Goal: Task Accomplishment & Management: Complete application form

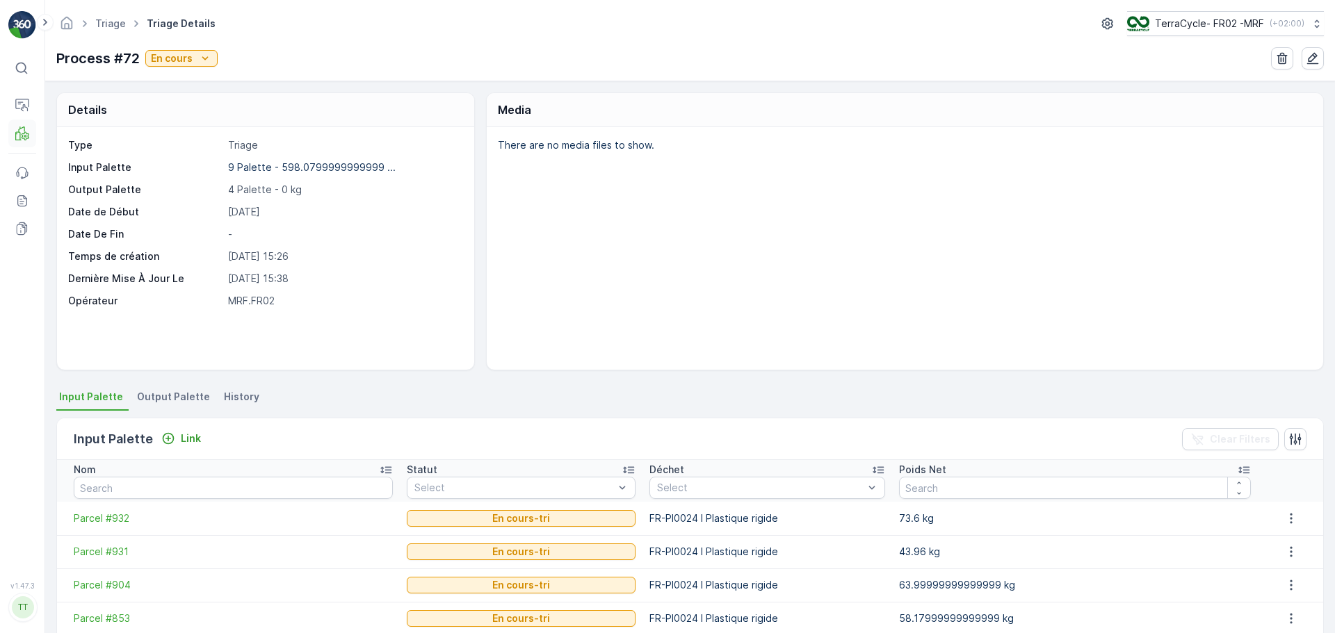
scroll to position [228, 0]
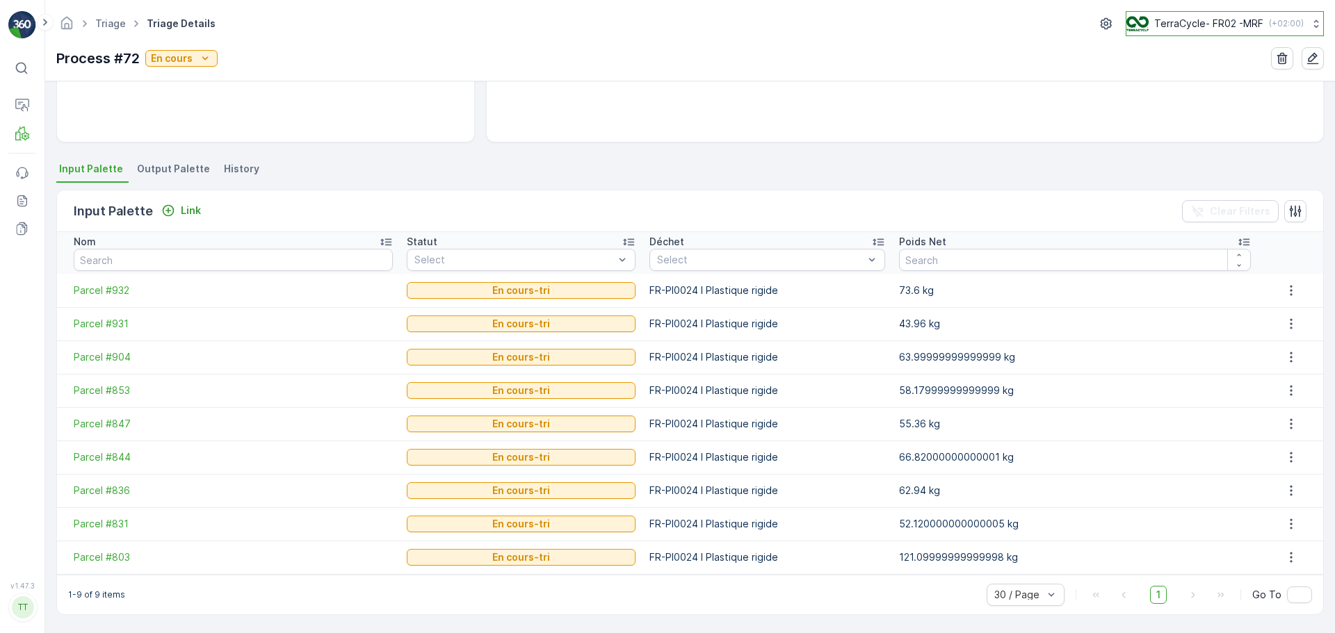
click at [1167, 25] on p "TerraCycle- FR02 -MRF" at bounding box center [1208, 24] width 109 height 14
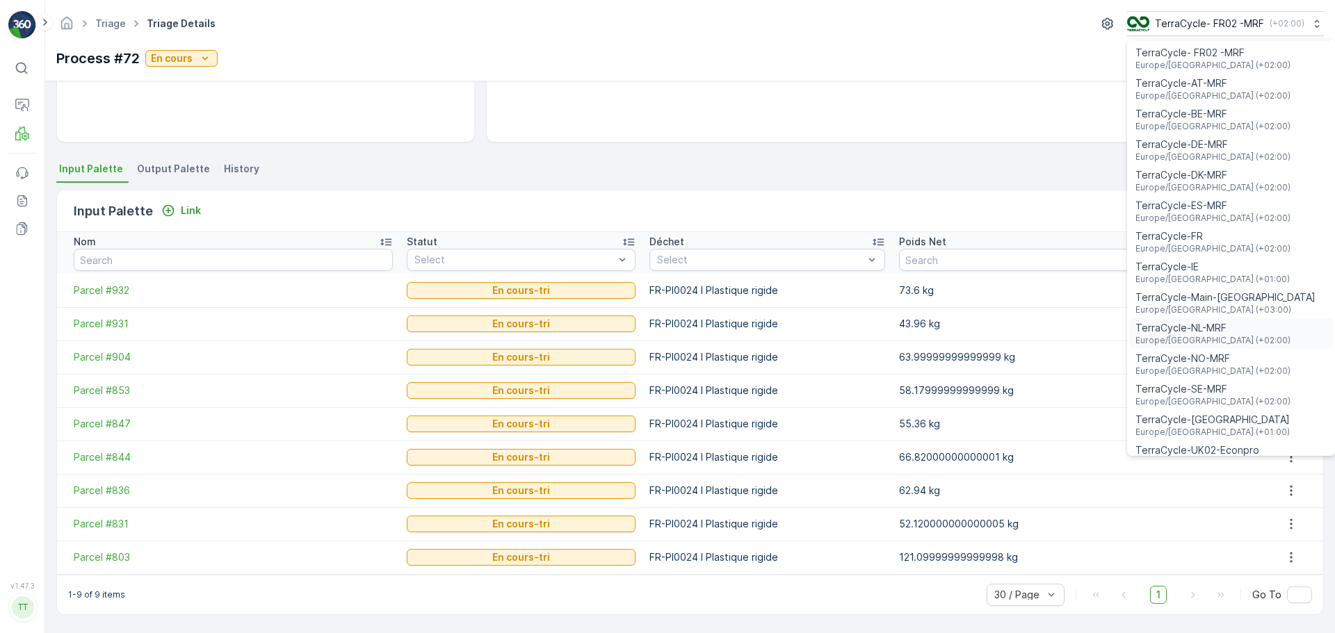
scroll to position [51, 0]
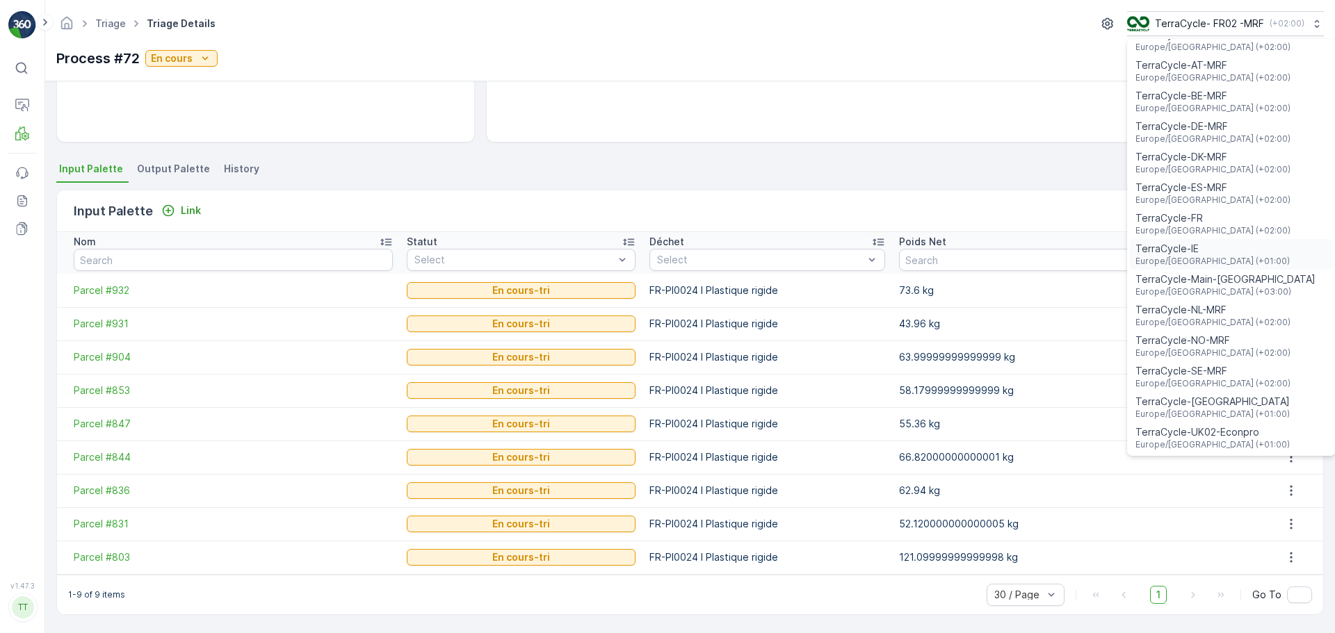
click at [1189, 252] on span "TerraCycle-IE" at bounding box center [1212, 249] width 154 height 14
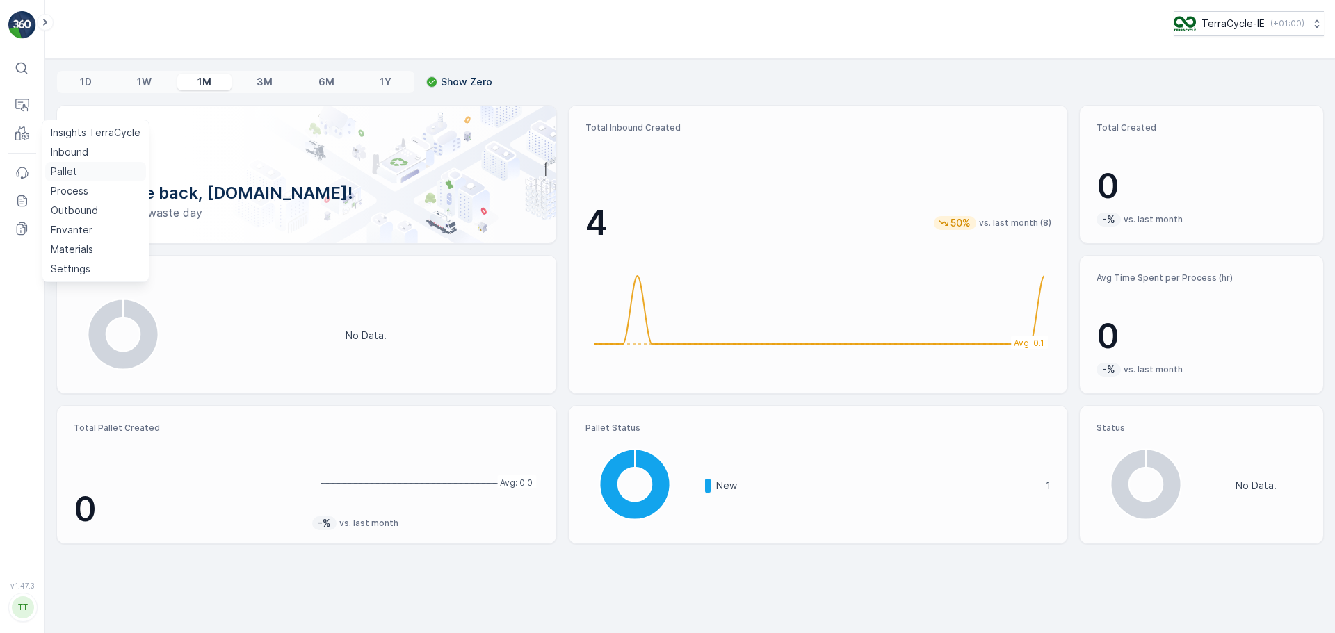
click at [76, 168] on p "Pallet" at bounding box center [64, 172] width 26 height 14
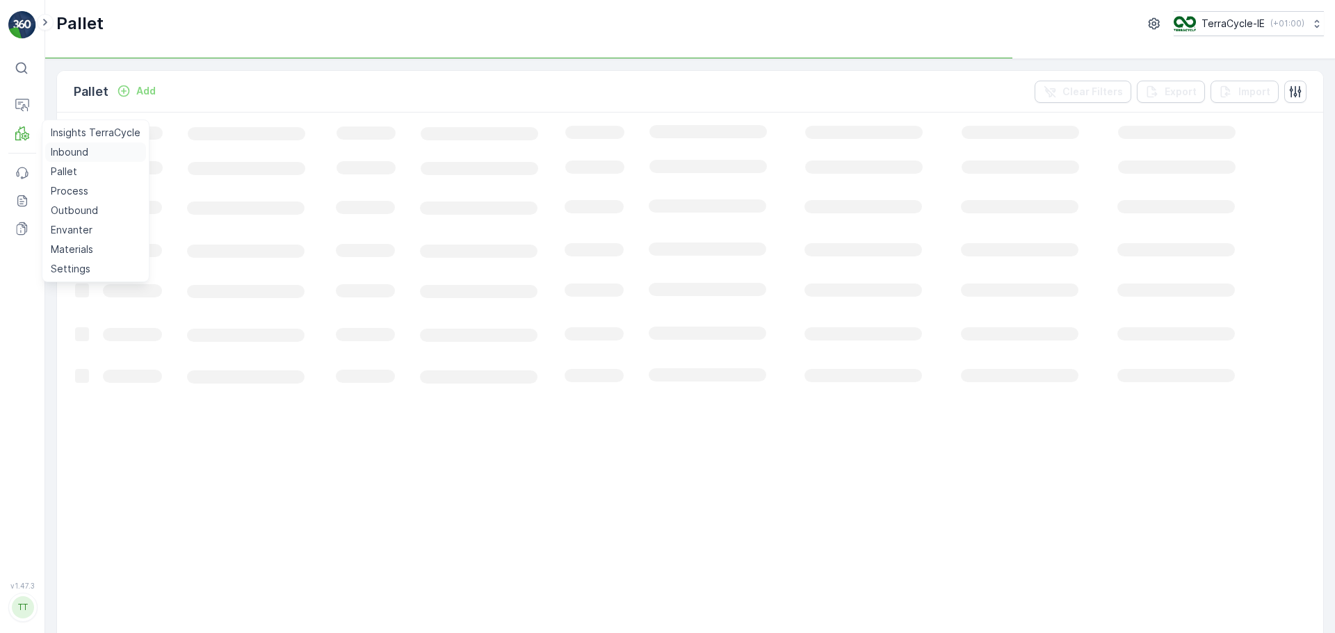
click at [60, 152] on p "Inbound" at bounding box center [70, 152] width 38 height 14
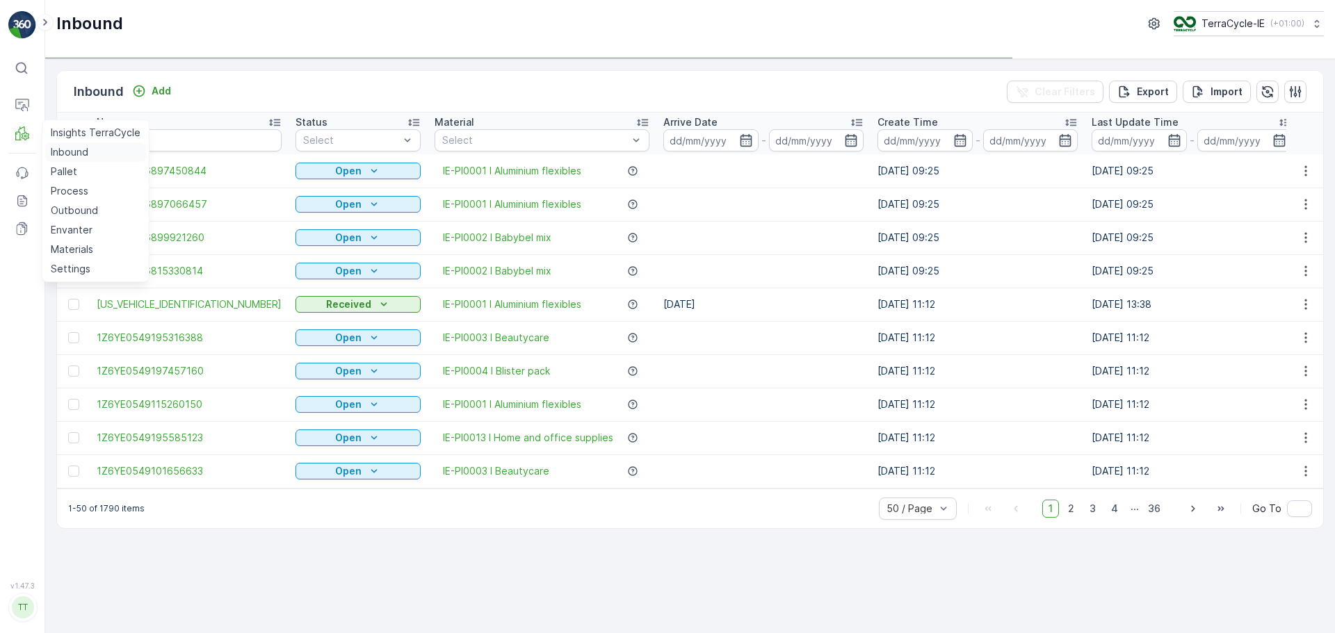
click at [60, 152] on p "Inbound" at bounding box center [70, 152] width 38 height 14
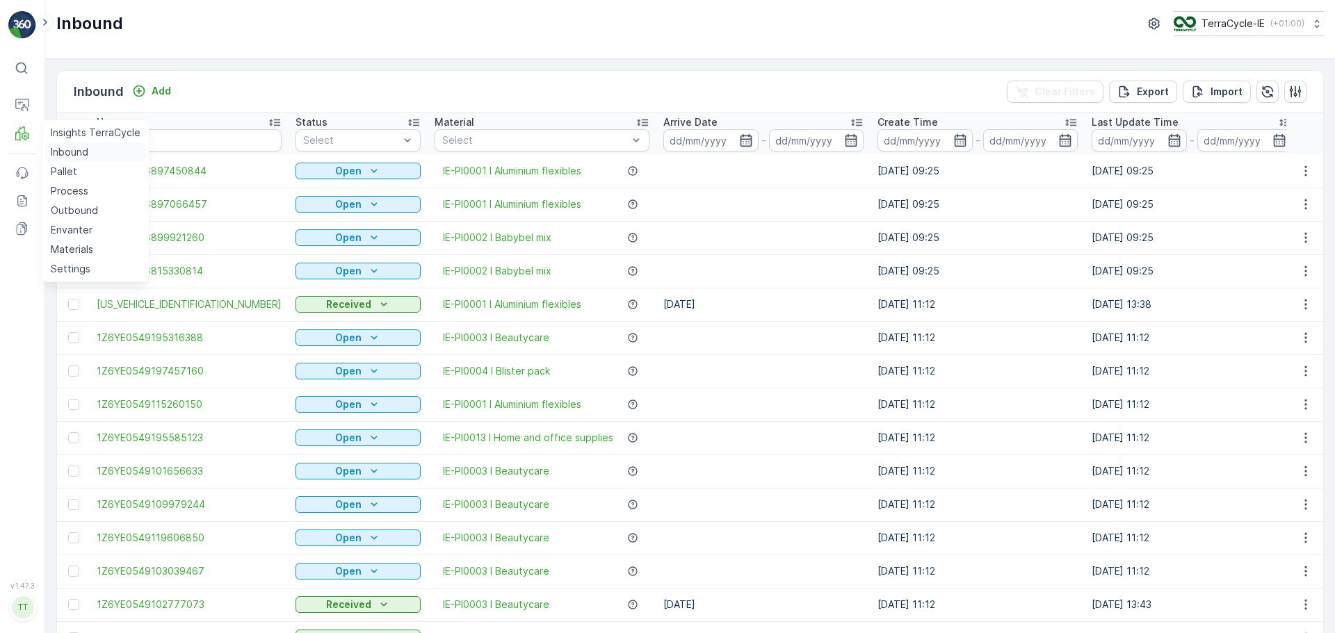
click at [83, 149] on p "Inbound" at bounding box center [70, 152] width 38 height 14
click at [158, 130] on input "text" at bounding box center [189, 140] width 185 height 22
paste input "1Z6YE0549198023313"
type input "1Z6YE0549198023313"
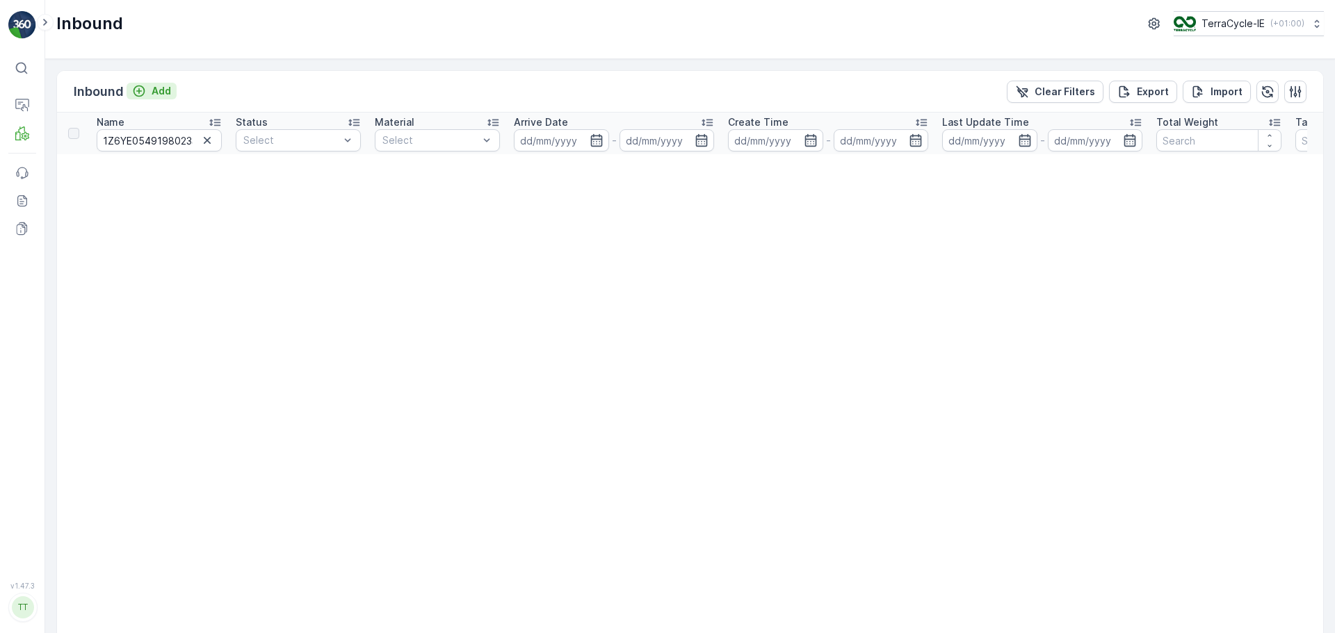
click at [140, 90] on icon "Add" at bounding box center [139, 91] width 14 height 14
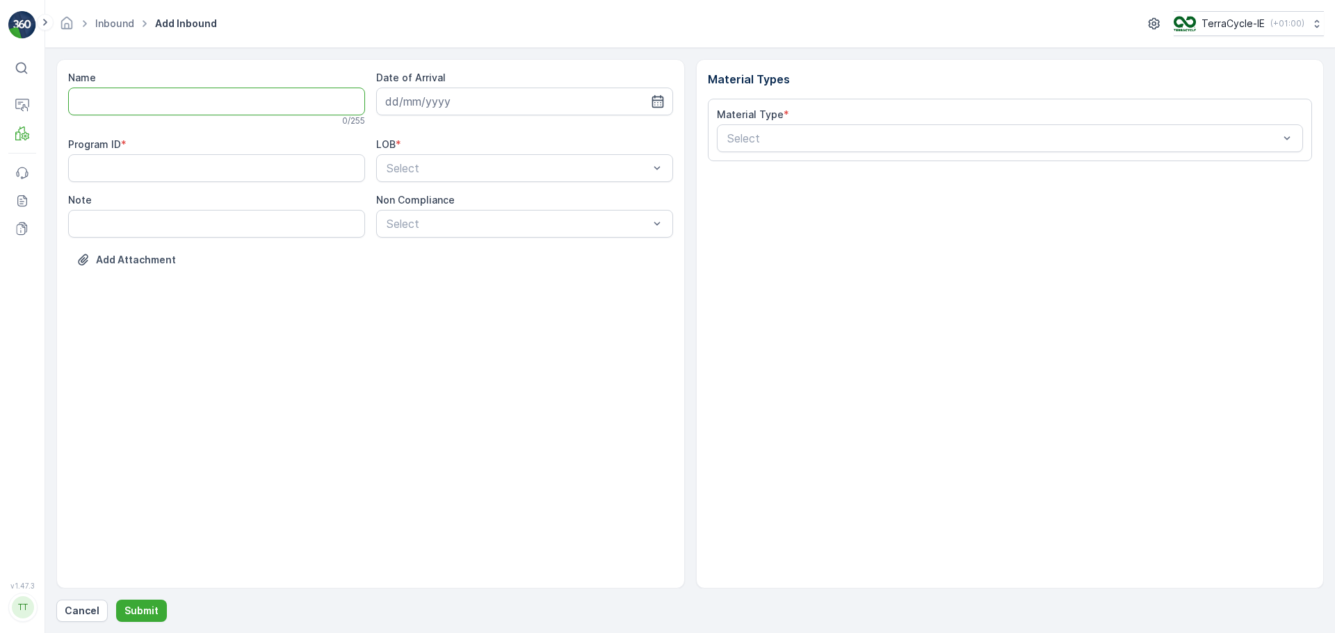
click at [236, 99] on input "Name" at bounding box center [216, 102] width 297 height 28
paste input "1Z6YE0549198023313"
type input "1Z6YE0549198023313"
click at [658, 98] on icon "button" at bounding box center [658, 102] width 14 height 14
click at [425, 250] on div "11" at bounding box center [425, 245] width 22 height 22
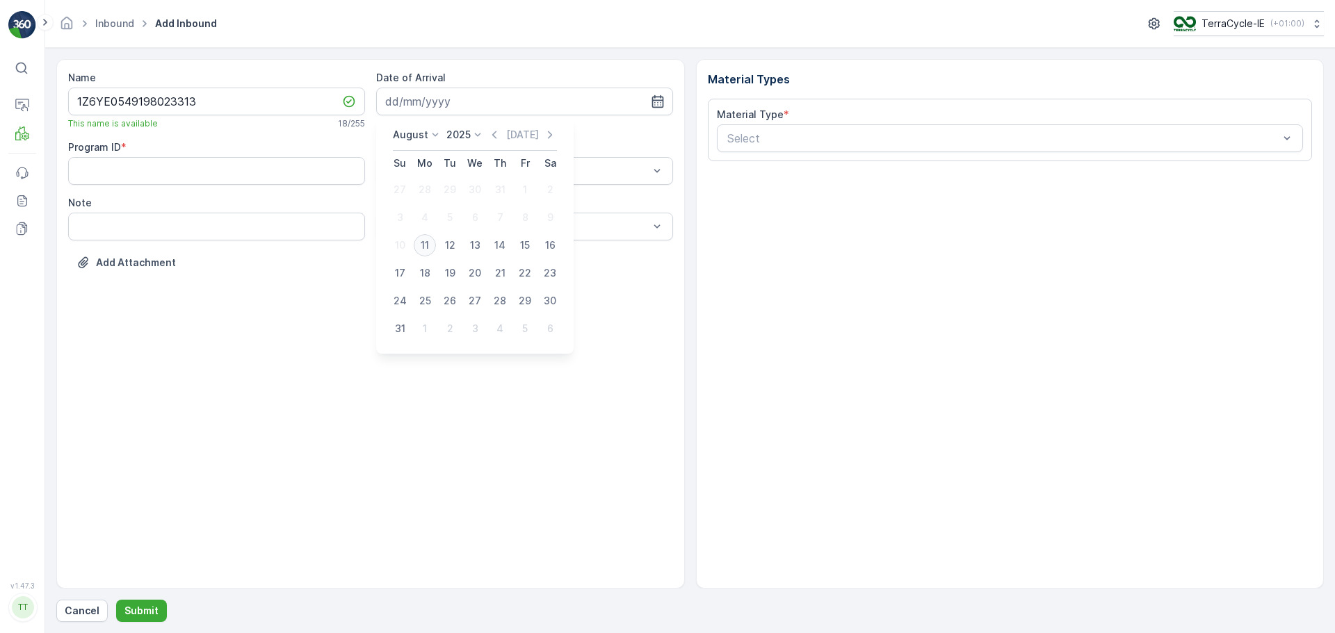
type input "[DATE]"
click at [228, 179] on ID "Program ID" at bounding box center [216, 171] width 297 height 28
type ID "ZWB"
click at [240, 233] on input "Note" at bounding box center [216, 227] width 297 height 28
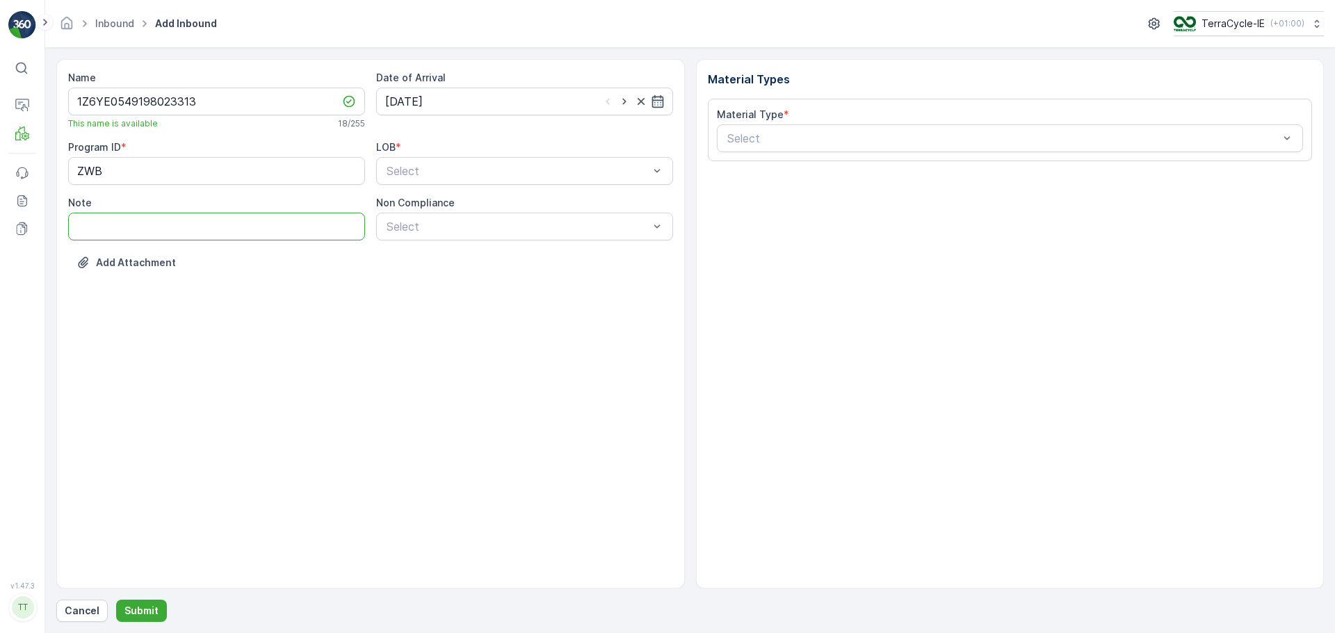
type input "TN not in [GEOGRAPHIC_DATA]"
click at [434, 222] on div at bounding box center [517, 226] width 265 height 13
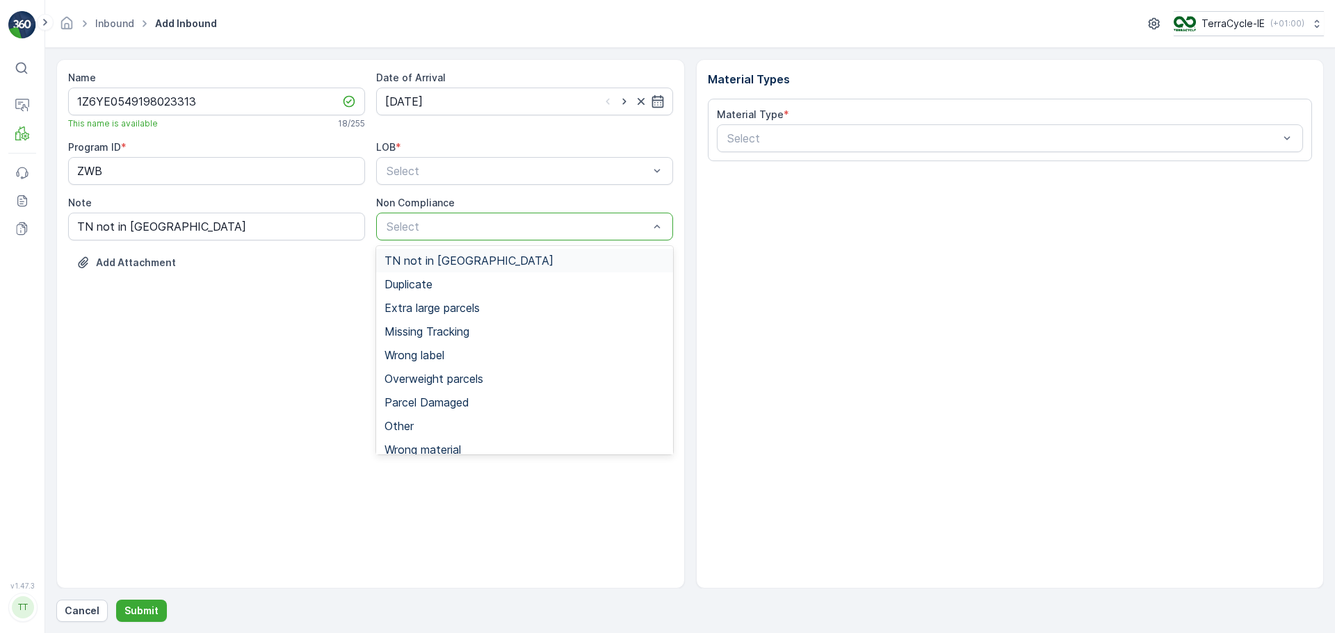
click at [452, 266] on span "TN not in [GEOGRAPHIC_DATA]" at bounding box center [468, 260] width 169 height 13
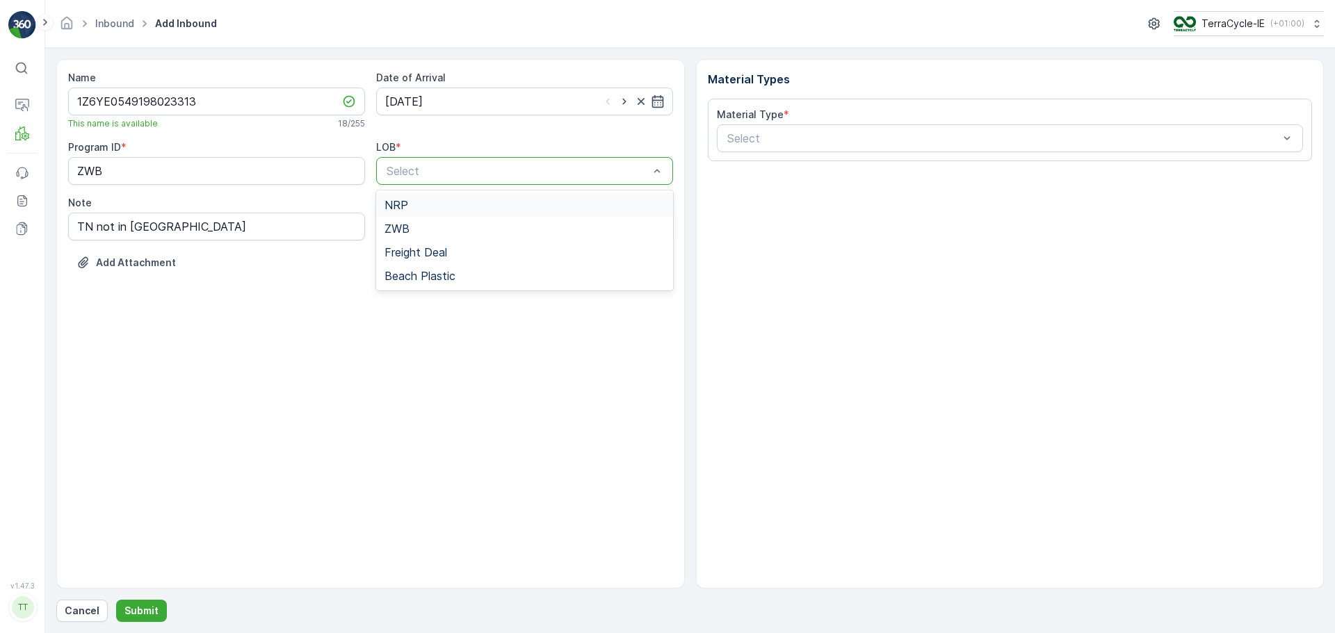
click at [468, 171] on div at bounding box center [517, 171] width 265 height 13
click at [444, 225] on div "ZWB" at bounding box center [524, 228] width 280 height 13
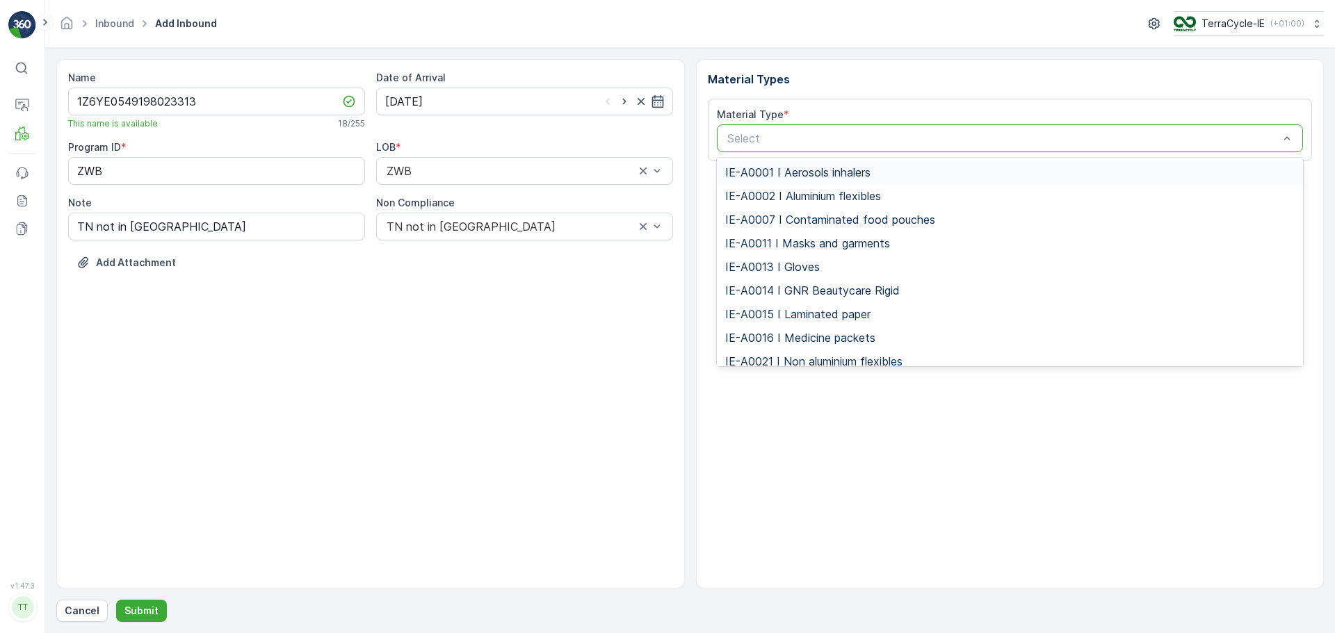
click at [496, 348] on div "Name 1Z6YE0549198023313 This name is available 18 / 255 Date of Arrival [DATE] …" at bounding box center [370, 324] width 628 height 530
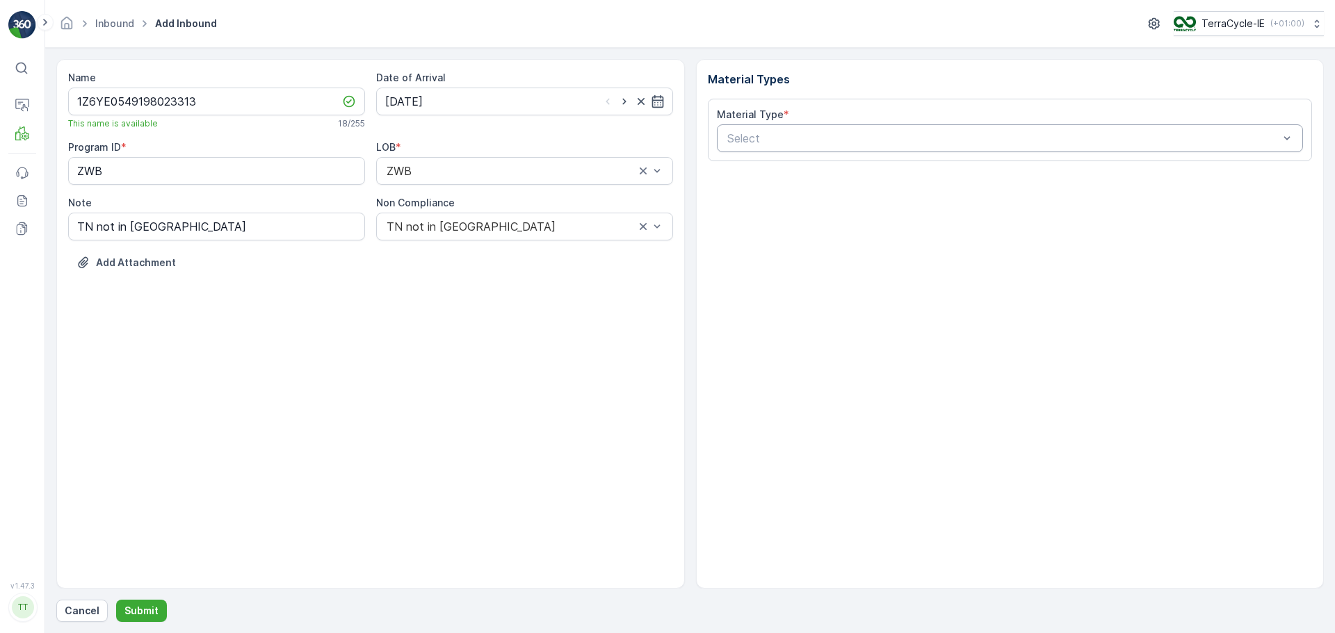
click at [834, 143] on div at bounding box center [1003, 138] width 555 height 13
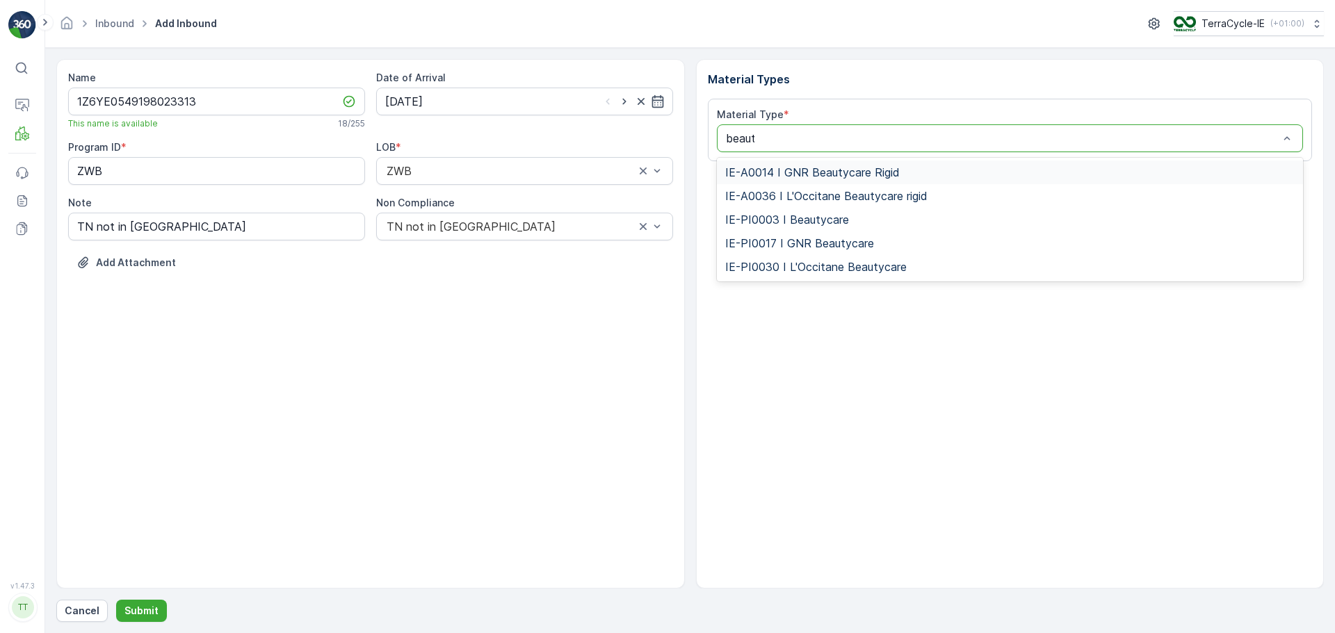
type input "beauty"
click at [843, 223] on span "IE-PI0003 I Beautycare" at bounding box center [787, 219] width 124 height 13
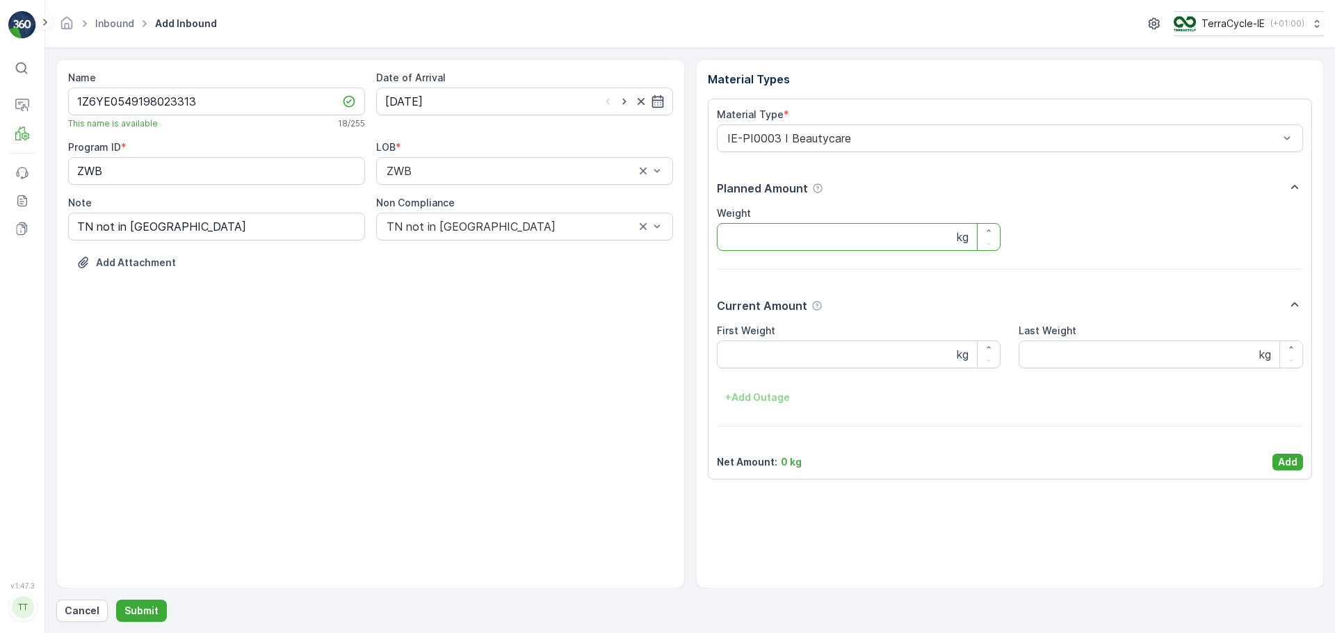
click at [832, 236] on input "Weight" at bounding box center [859, 237] width 284 height 28
click at [772, 352] on Weight "First Weight" at bounding box center [859, 355] width 284 height 28
click at [758, 347] on Weight "First Weight" at bounding box center [859, 355] width 284 height 28
type Weight "18.7"
click at [1292, 457] on p "Add" at bounding box center [1287, 462] width 19 height 14
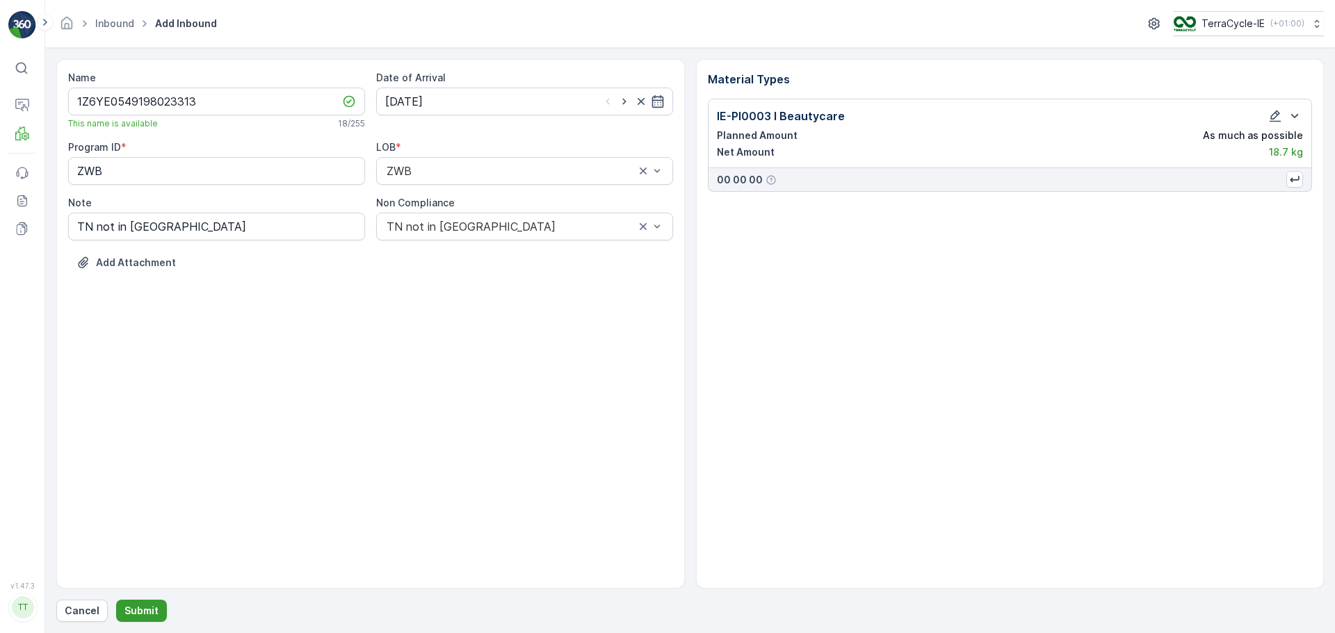
click at [153, 608] on p "Submit" at bounding box center [141, 611] width 34 height 14
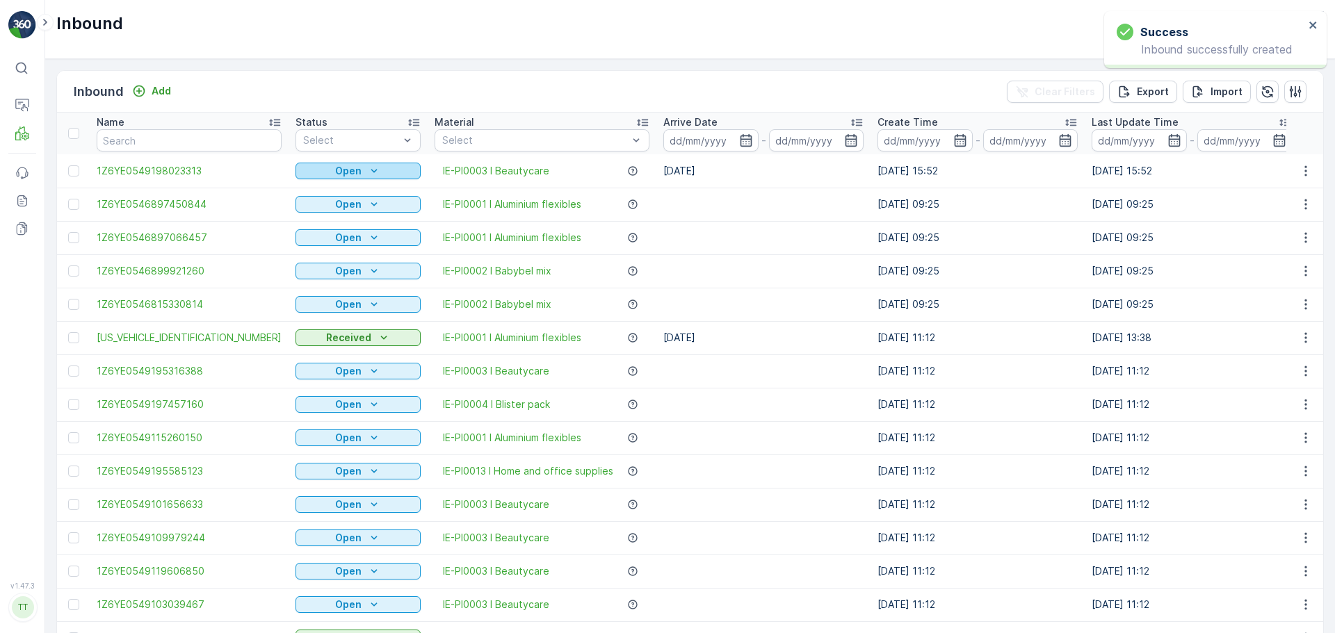
click at [367, 174] on icon "Open" at bounding box center [374, 171] width 14 height 14
click at [275, 217] on span "Scanned" at bounding box center [264, 211] width 41 height 14
click at [167, 89] on p "Add" at bounding box center [161, 91] width 19 height 14
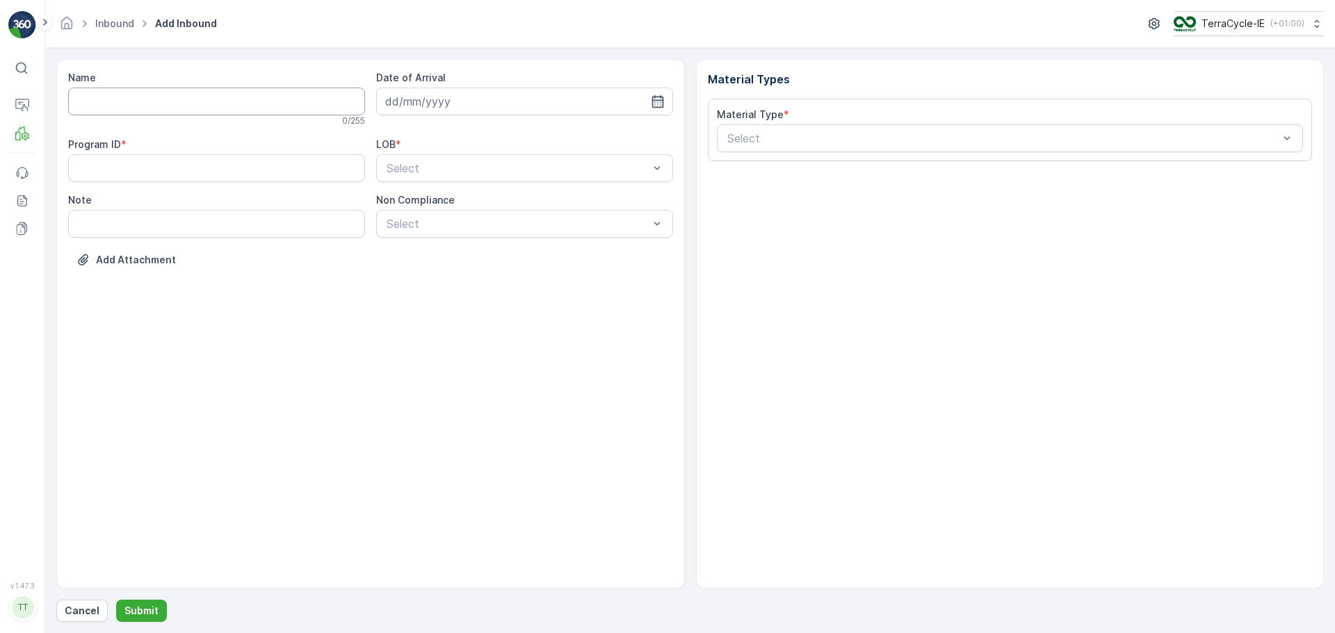
click at [229, 103] on input "Name" at bounding box center [216, 102] width 297 height 28
paste input "1Z6YE0549102485843"
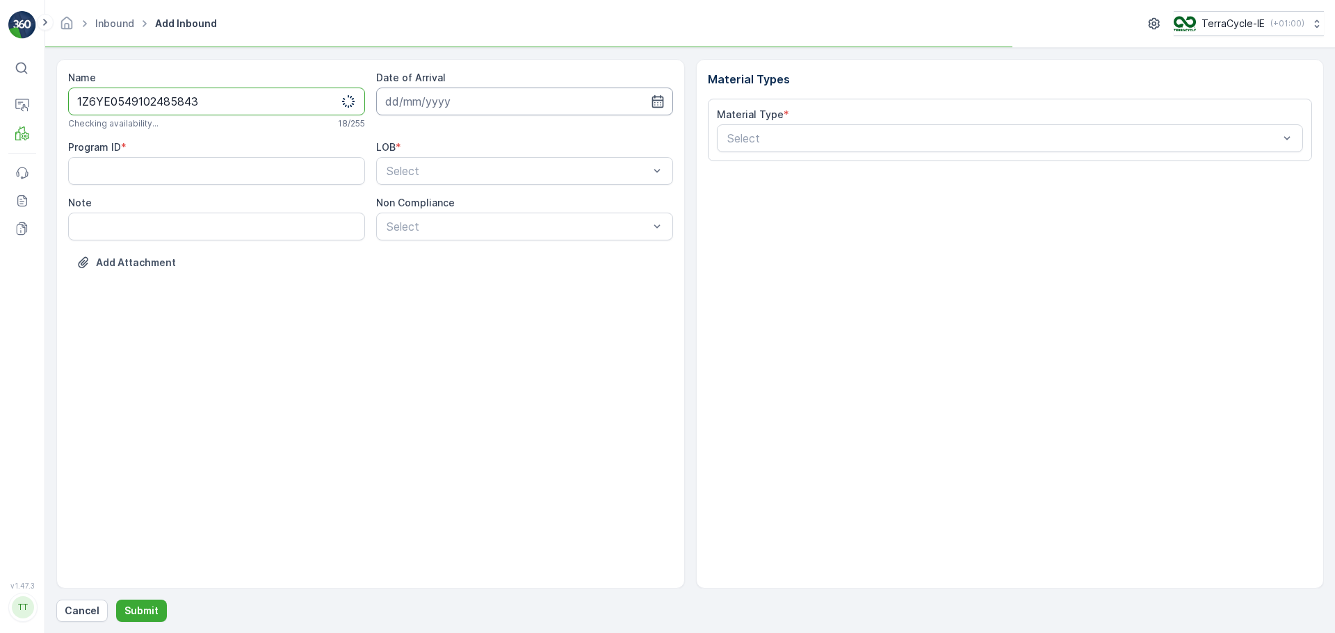
type input "1Z6YE0549102485843"
click at [587, 106] on input at bounding box center [524, 102] width 297 height 28
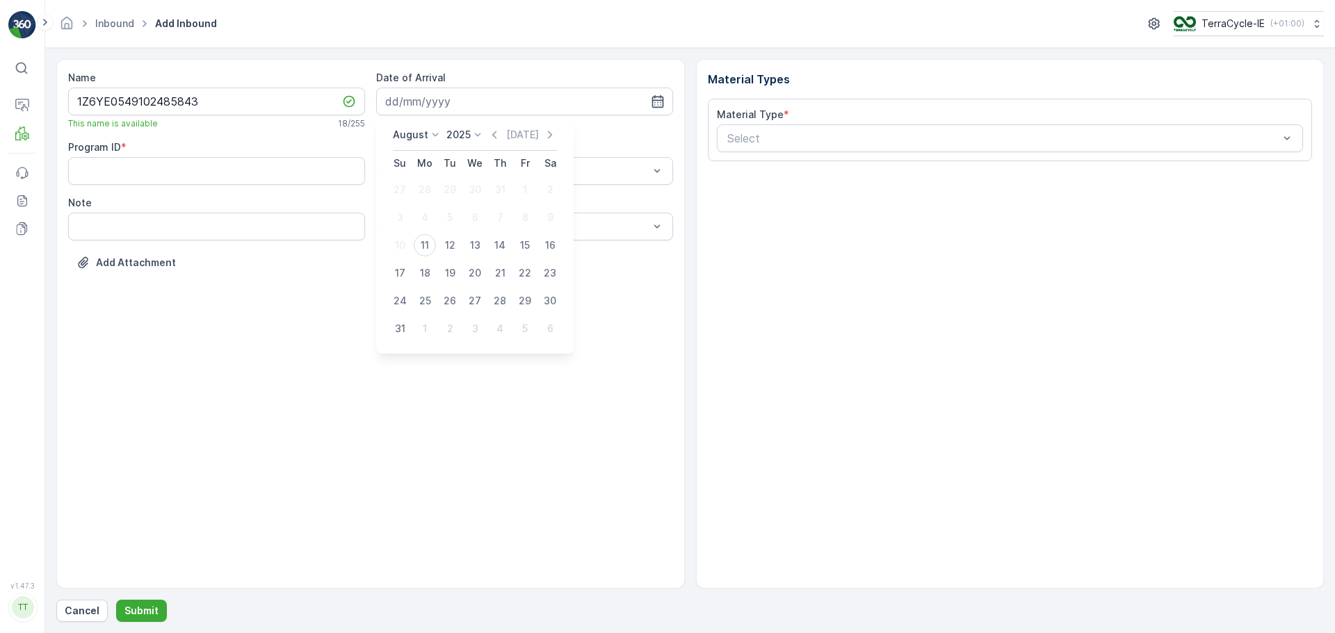
click at [428, 245] on div "11" at bounding box center [425, 245] width 22 height 22
type input "[DATE]"
click at [238, 183] on ID "Program ID" at bounding box center [216, 171] width 297 height 28
type ID "ZWB"
click at [183, 223] on input "Note" at bounding box center [216, 227] width 297 height 28
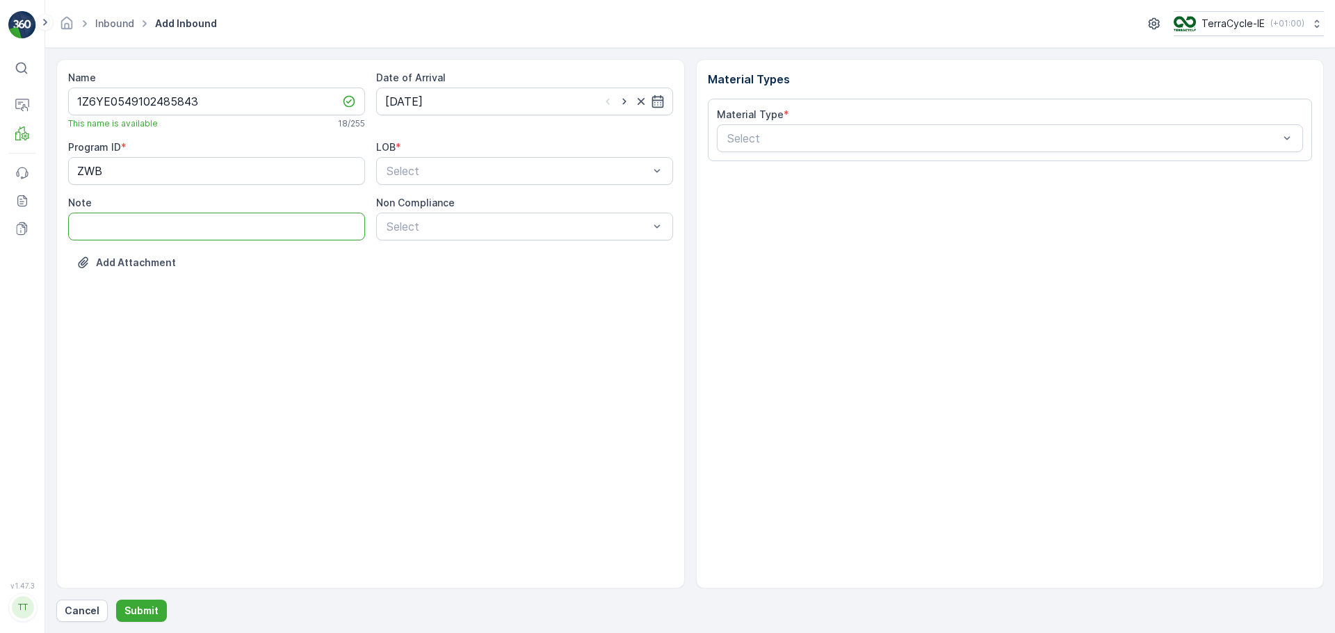
type input "TN not in [GEOGRAPHIC_DATA]"
click at [579, 222] on div at bounding box center [517, 226] width 265 height 13
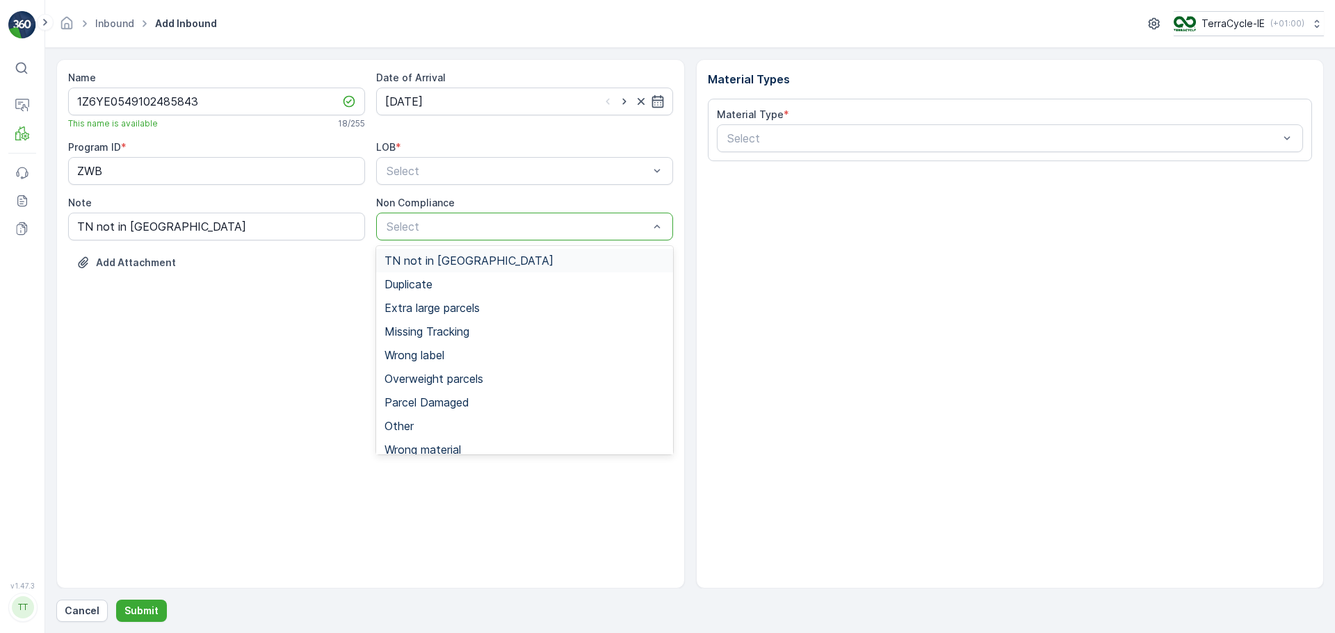
click at [494, 261] on div "TN not in [GEOGRAPHIC_DATA]" at bounding box center [524, 260] width 280 height 13
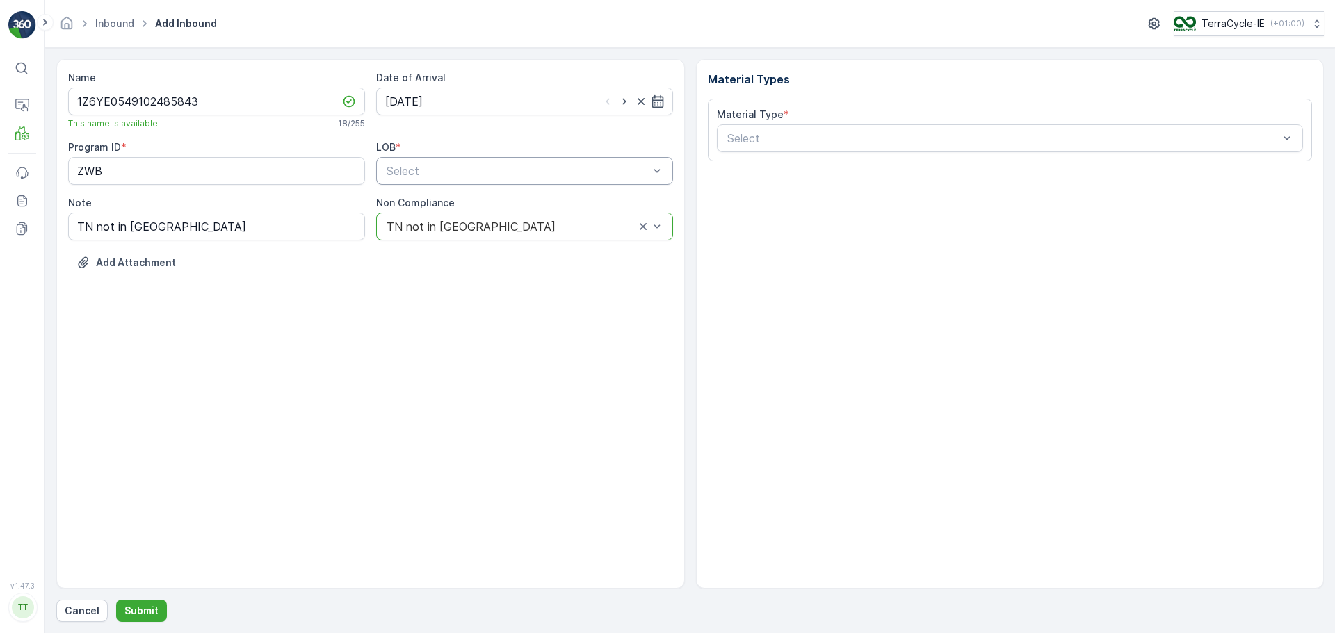
click at [514, 159] on div "Select" at bounding box center [524, 171] width 297 height 28
click at [462, 227] on div "ZWB" at bounding box center [524, 228] width 280 height 13
click at [761, 139] on div at bounding box center [1003, 138] width 555 height 13
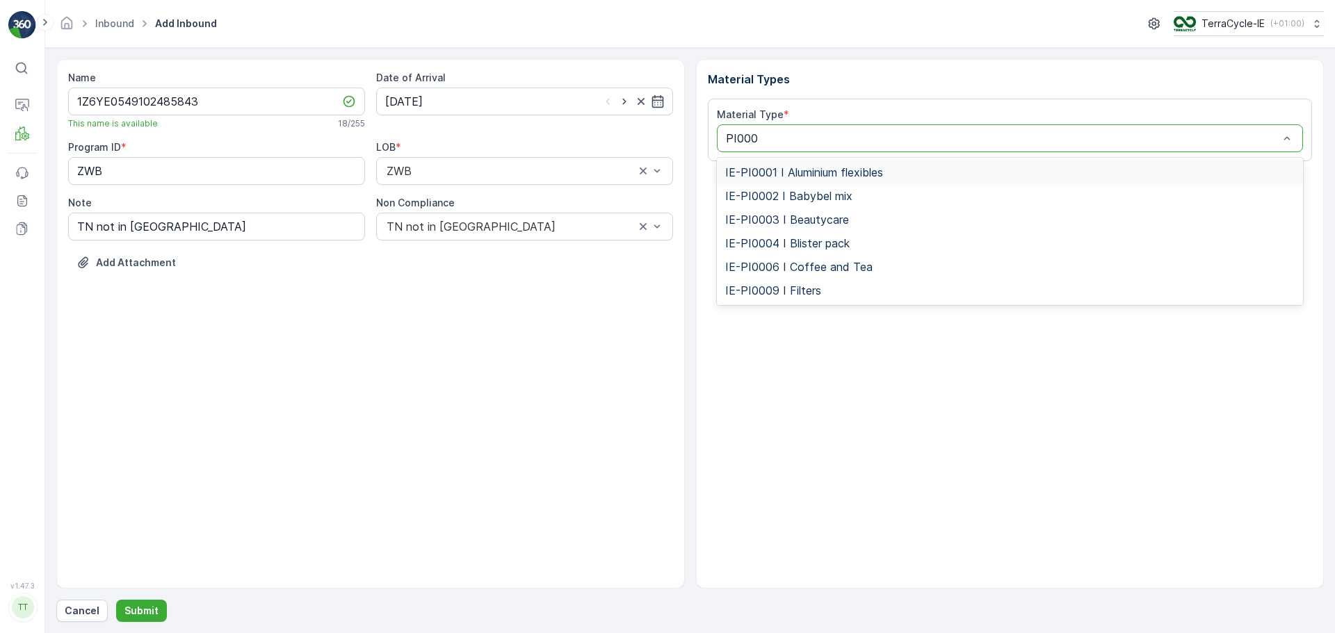
type input "PI0003"
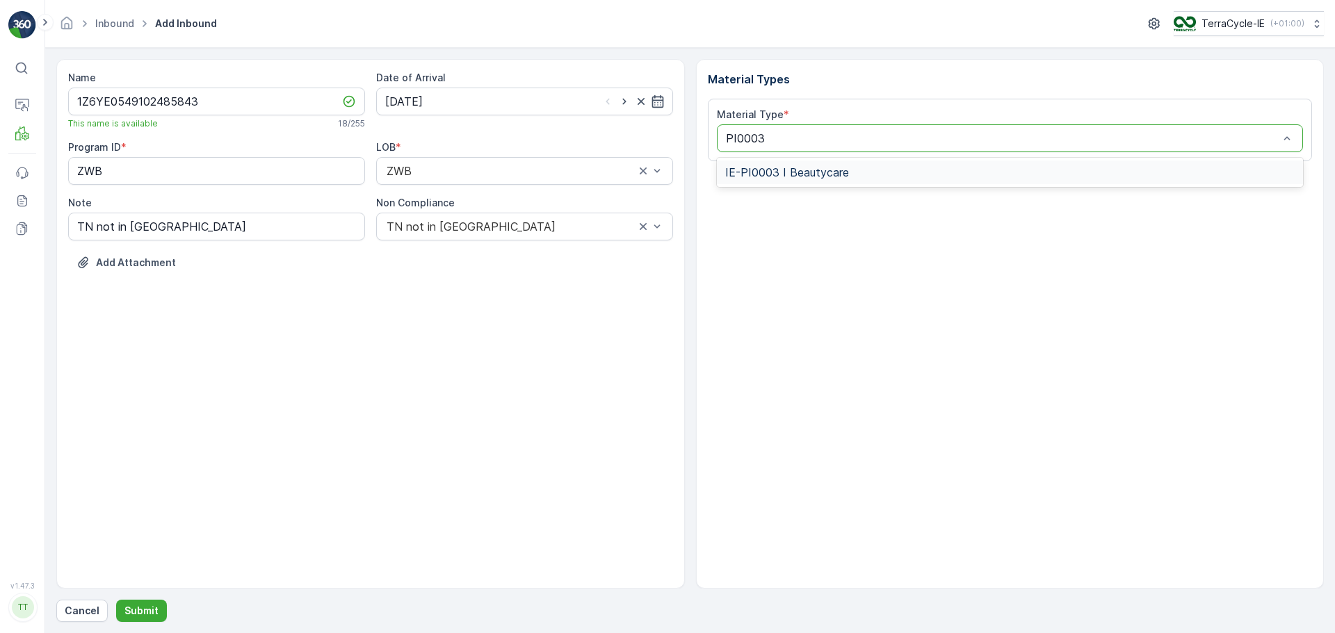
click at [870, 166] on div "IE-PI0003 I Beautycare" at bounding box center [1010, 172] width 570 height 13
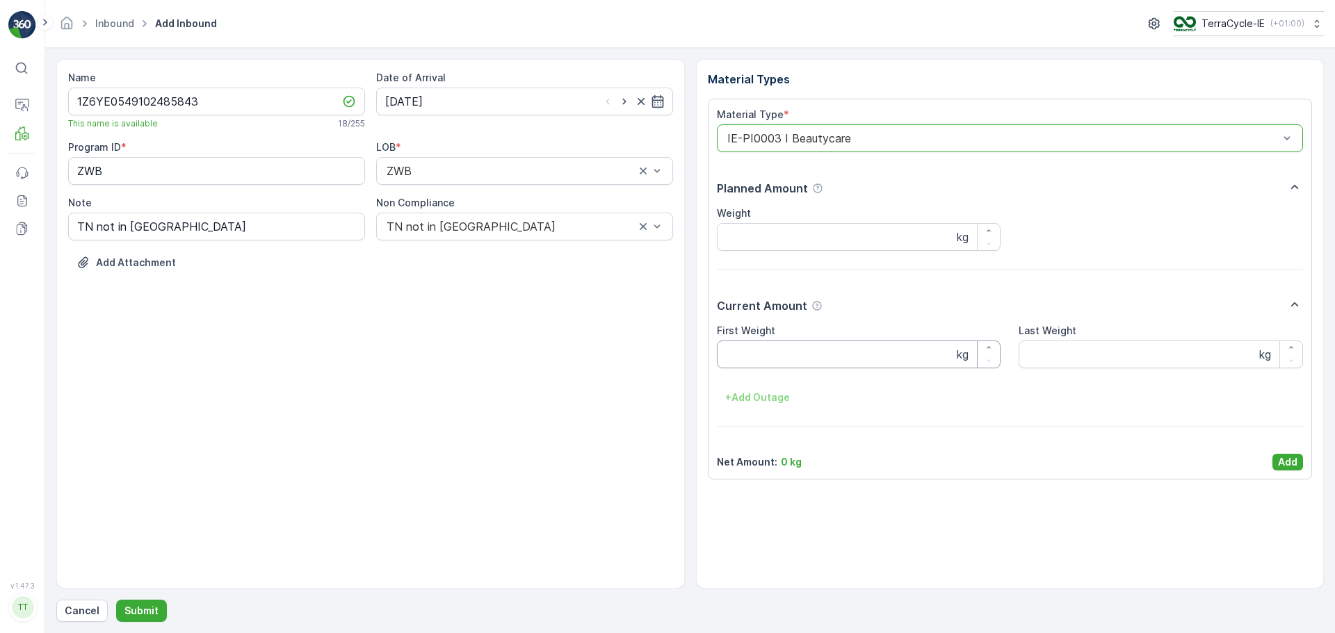
click at [761, 351] on Weight "First Weight" at bounding box center [859, 355] width 284 height 28
type Weight "22.7"
click at [202, 227] on input "TN not in [GEOGRAPHIC_DATA]" at bounding box center [216, 227] width 297 height 28
click at [1293, 460] on p "Add" at bounding box center [1287, 462] width 19 height 14
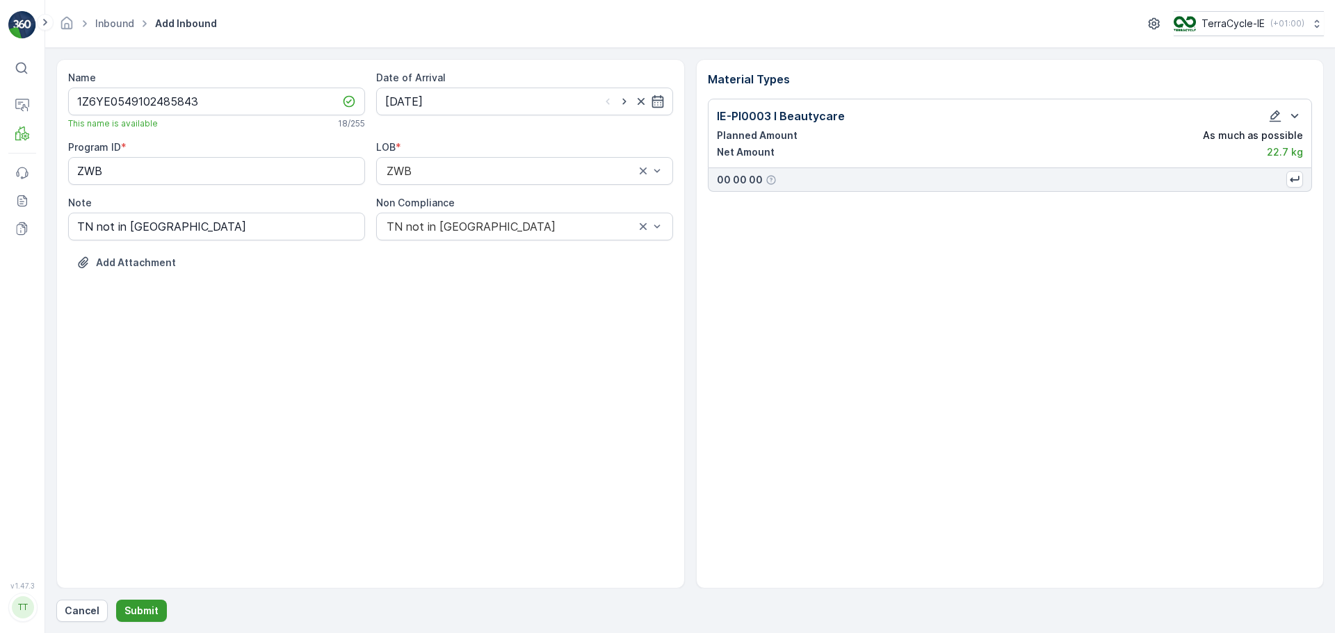
click at [149, 606] on p "Submit" at bounding box center [141, 611] width 34 height 14
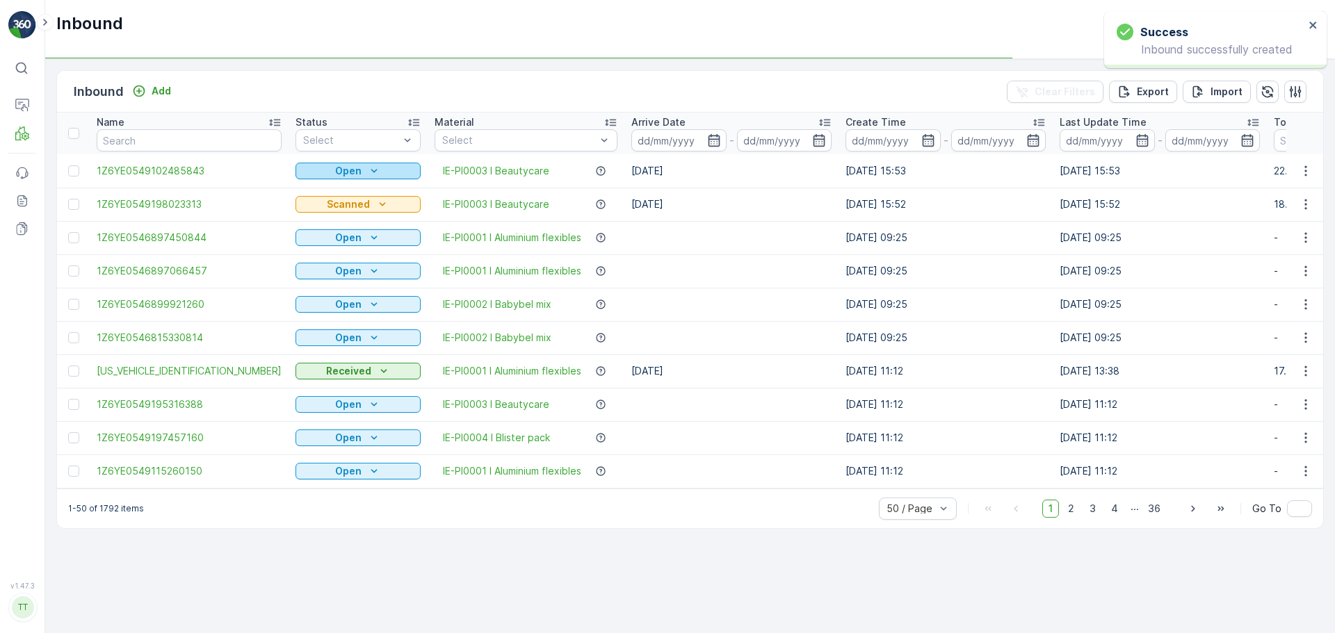
click at [335, 168] on p "Open" at bounding box center [348, 171] width 26 height 14
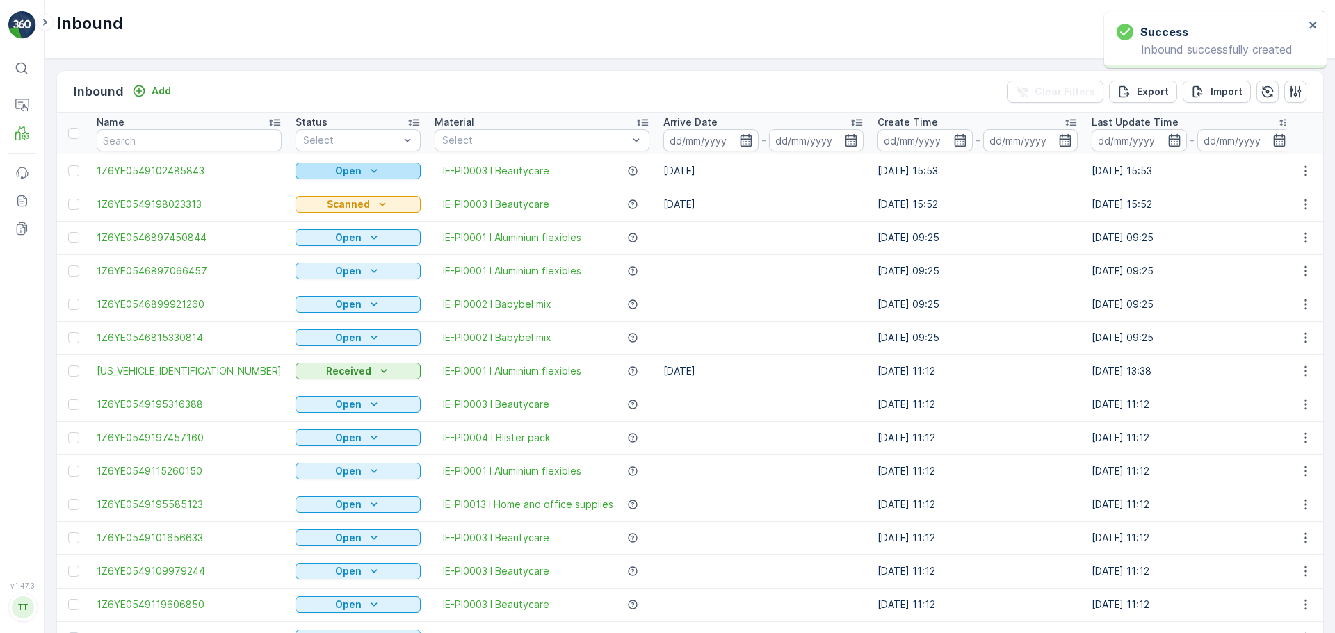
click at [335, 174] on p "Open" at bounding box center [348, 171] width 26 height 14
click at [273, 213] on span "Scanned" at bounding box center [264, 211] width 41 height 14
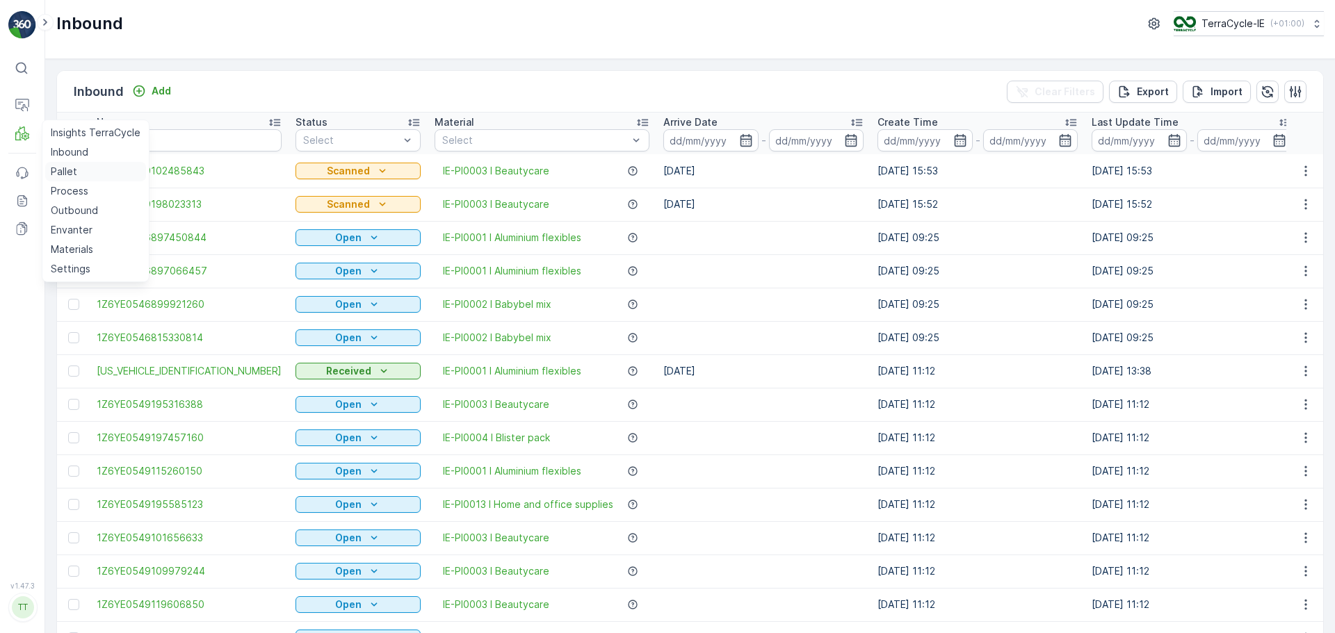
click at [65, 173] on p "Pallet" at bounding box center [64, 172] width 26 height 14
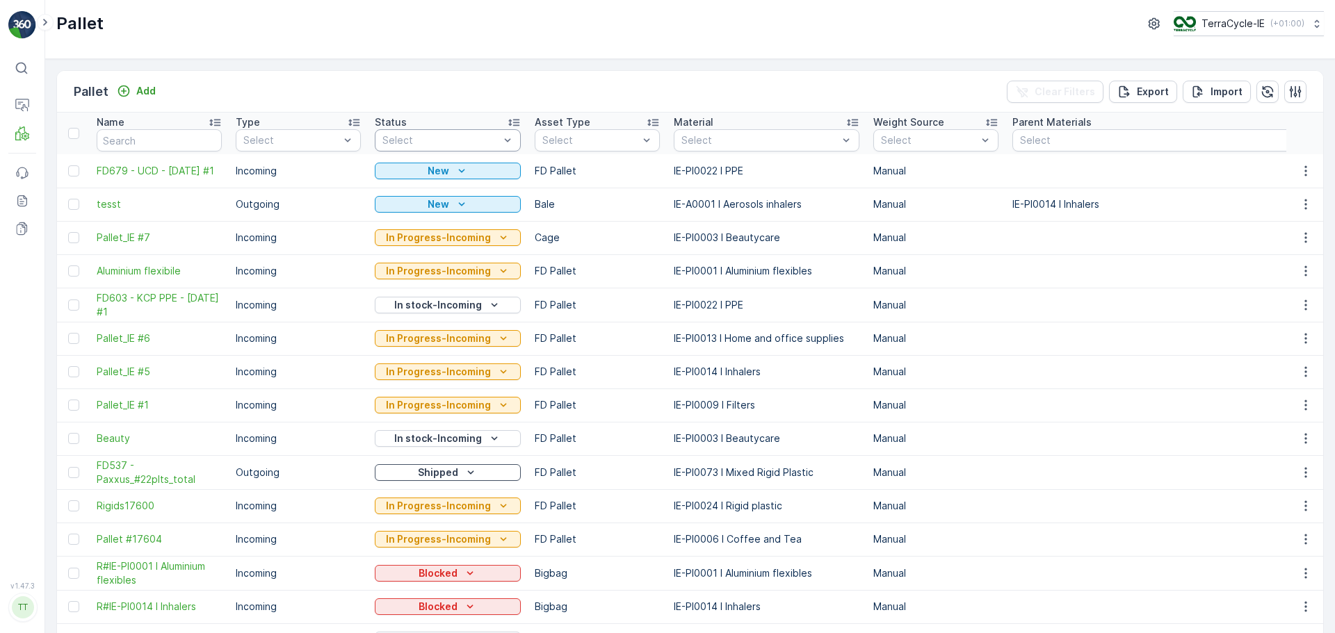
click at [444, 140] on div at bounding box center [441, 140] width 120 height 11
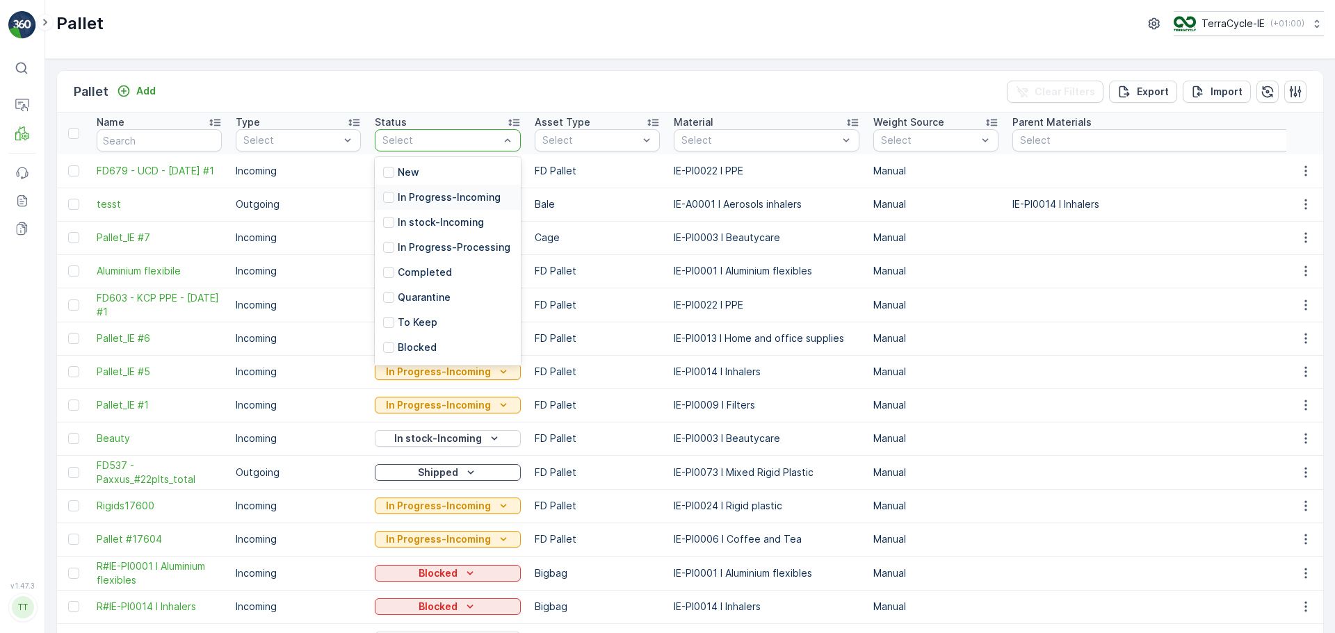
click at [460, 194] on p "In Progress-Incoming" at bounding box center [449, 197] width 103 height 14
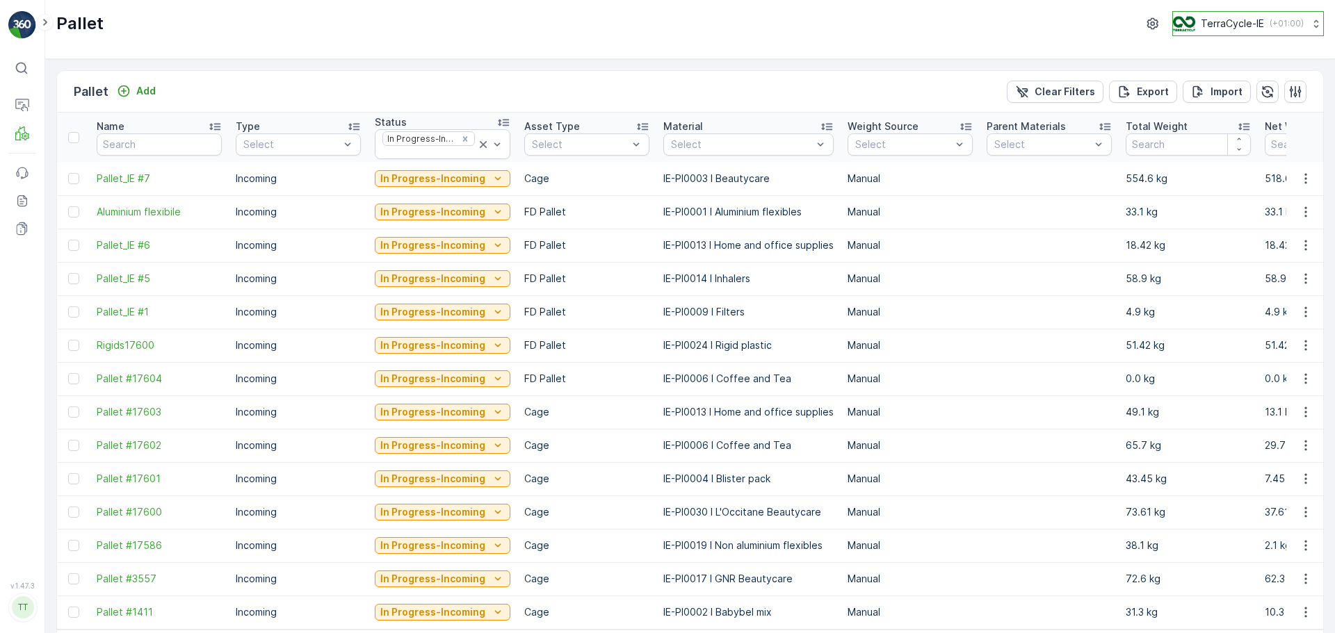
click at [1222, 19] on p "TerraCycle-IE" at bounding box center [1232, 24] width 63 height 14
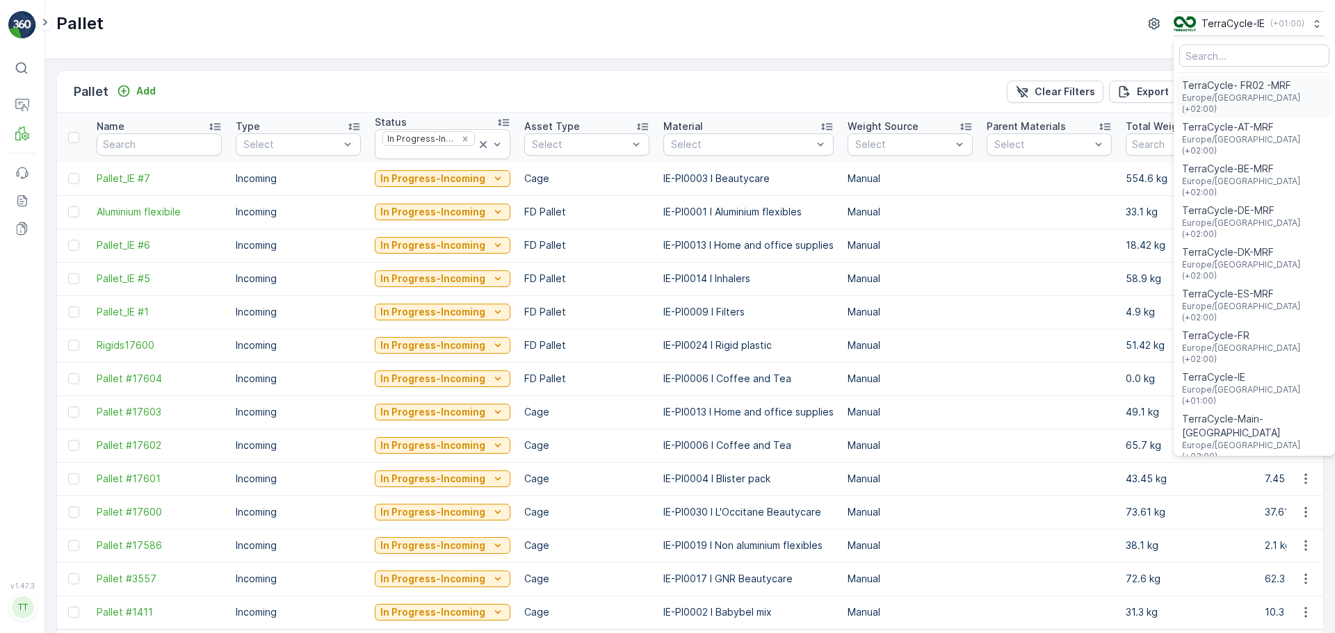
click at [1227, 89] on span "TerraCycle- FR02 -MRF" at bounding box center [1254, 86] width 145 height 14
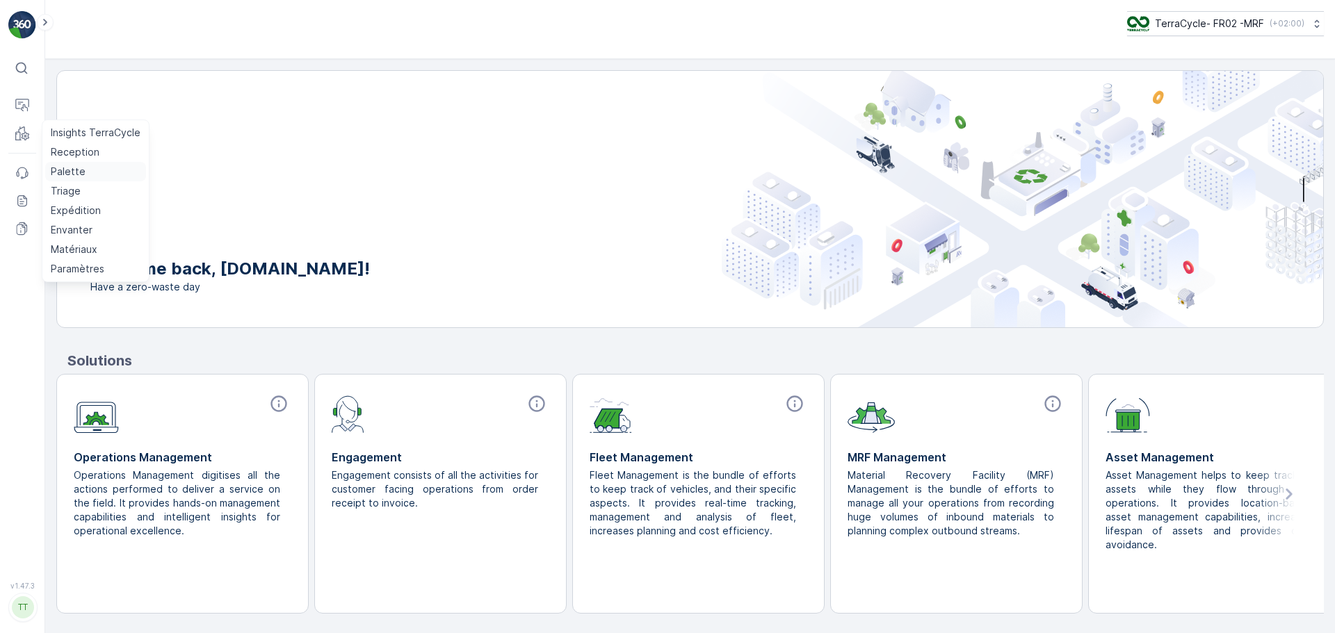
click at [66, 170] on p "Palette" at bounding box center [68, 172] width 35 height 14
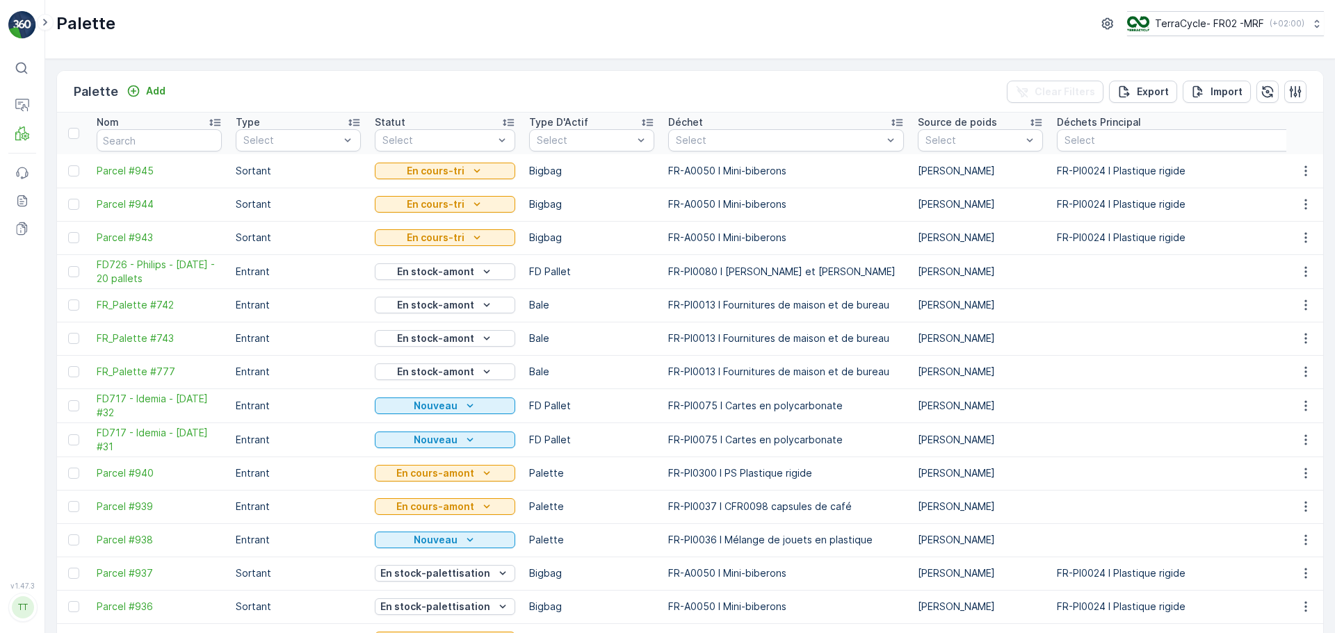
click at [476, 152] on th "Statut Select" at bounding box center [445, 134] width 154 height 42
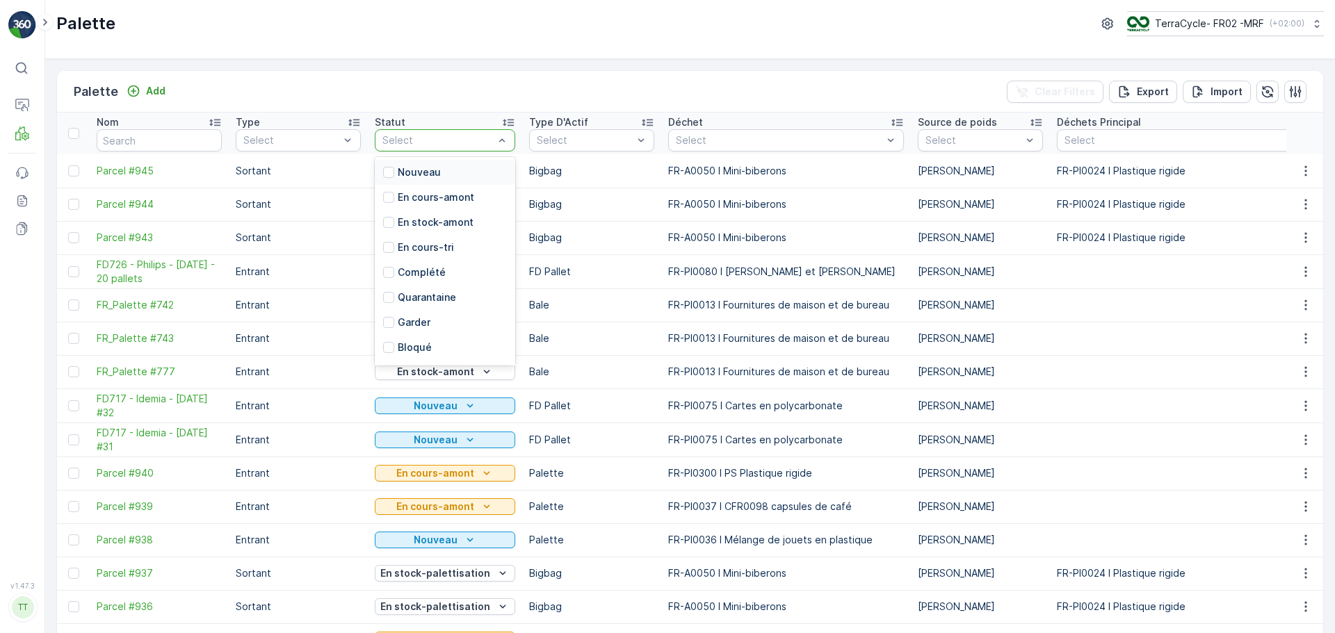
click at [474, 140] on div at bounding box center [438, 140] width 114 height 11
click at [429, 178] on p "Nouveau" at bounding box center [419, 172] width 43 height 14
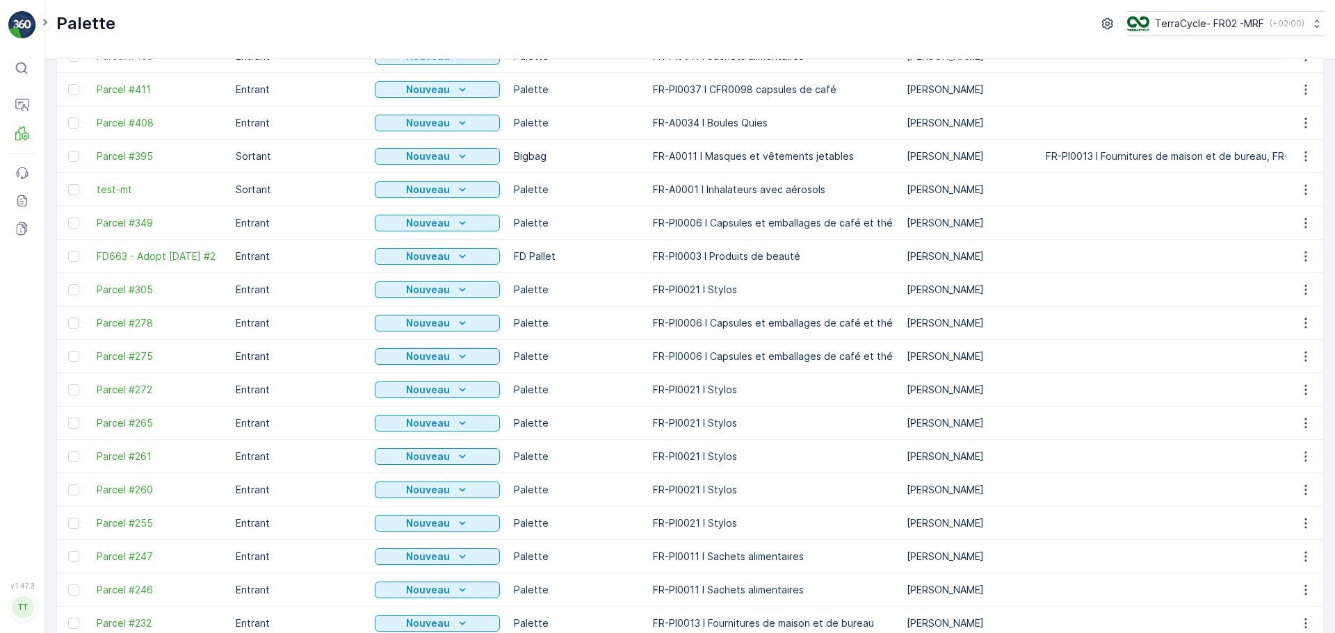
scroll to position [1251, 0]
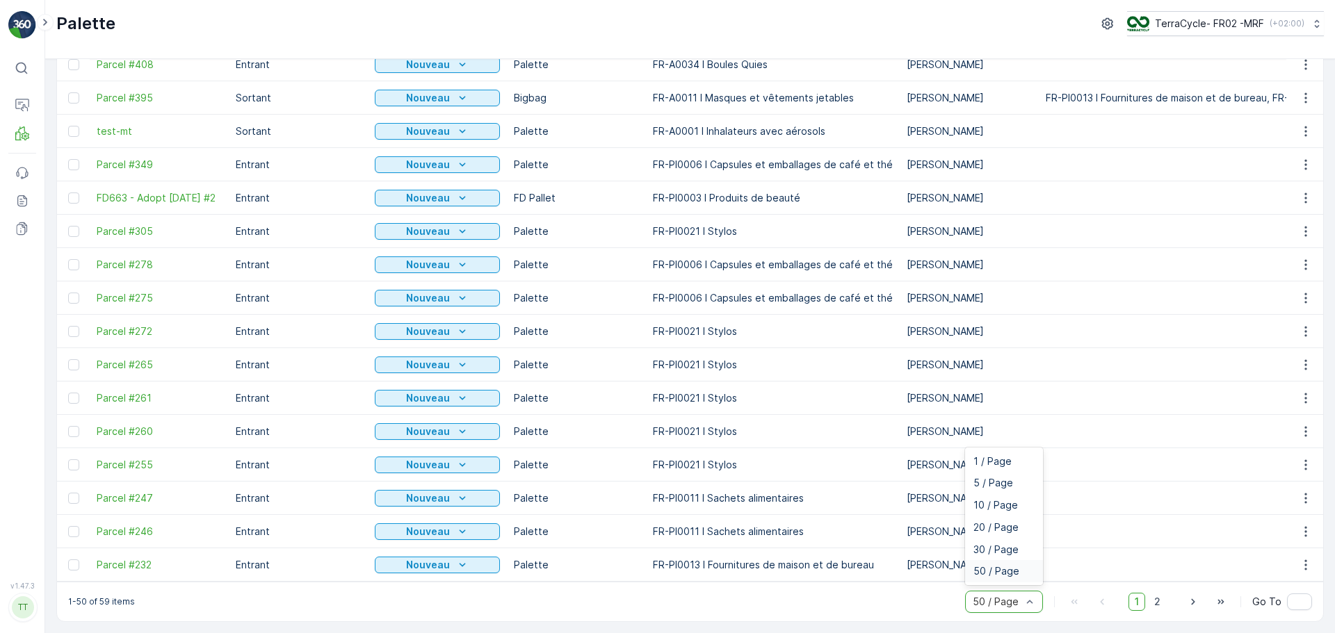
click at [1005, 610] on div "50 / Page" at bounding box center [1004, 602] width 78 height 22
click at [1154, 604] on span "2" at bounding box center [1157, 602] width 19 height 18
